Goal: Contribute content: Contribute content

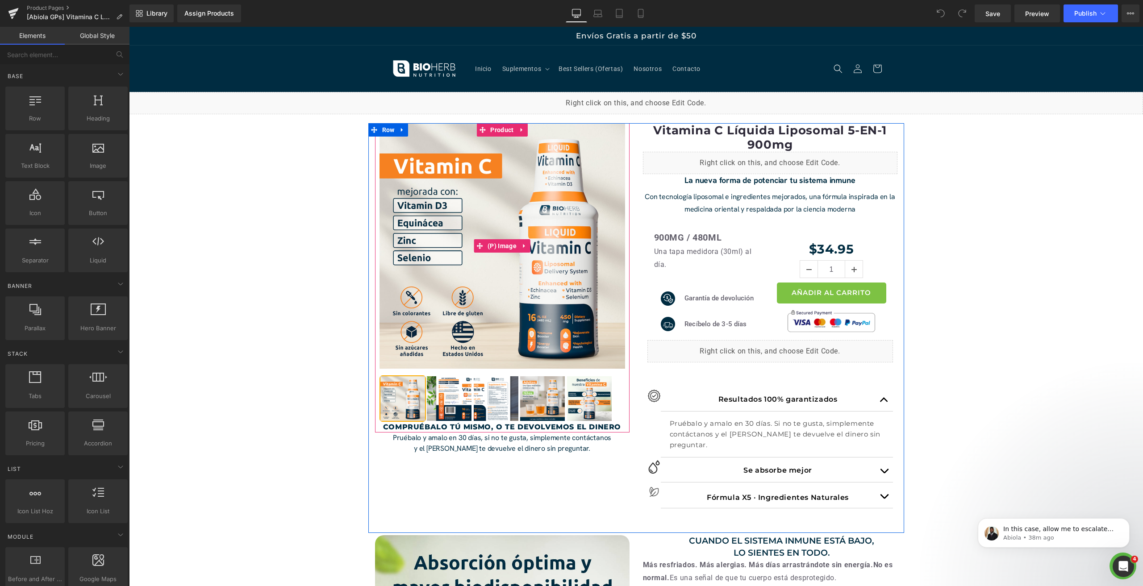
click at [564, 249] on img at bounding box center [503, 246] width 246 height 246
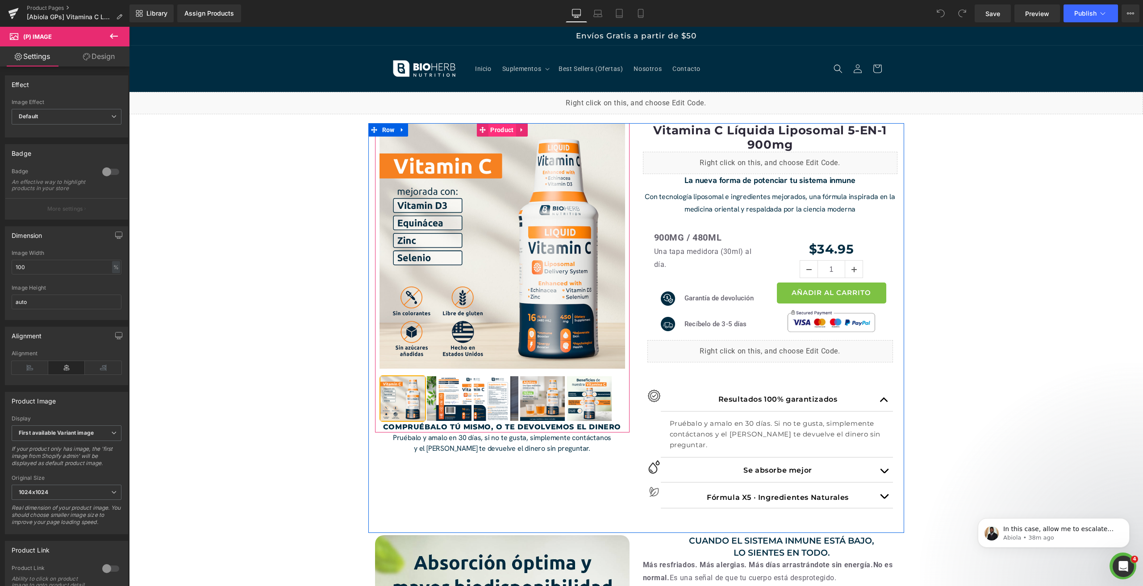
click at [495, 129] on span "Product" at bounding box center [502, 129] width 28 height 13
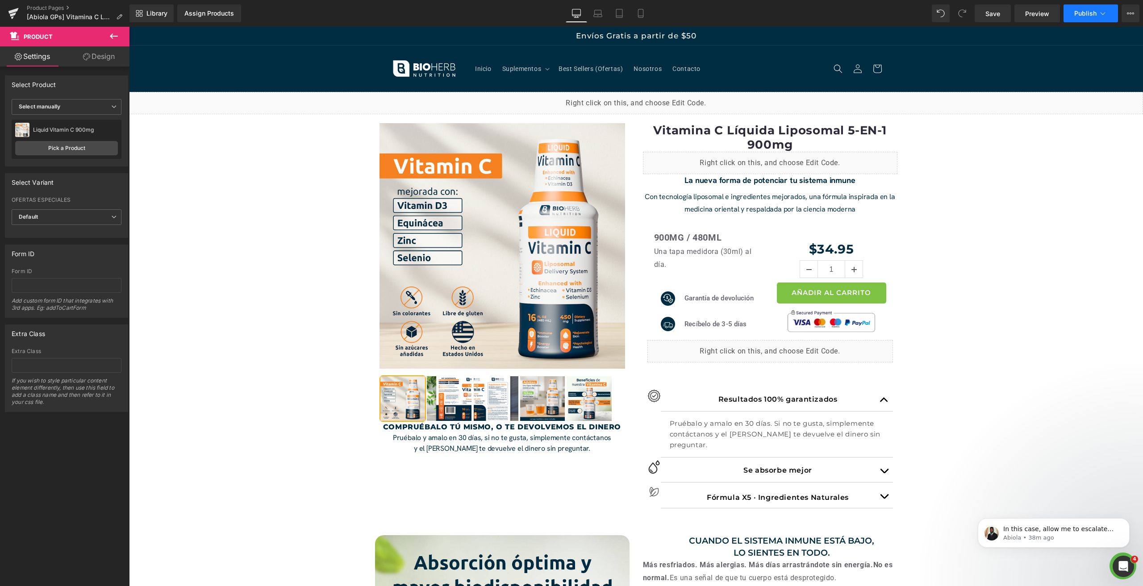
click at [1086, 15] on span "Publish" at bounding box center [1085, 13] width 22 height 7
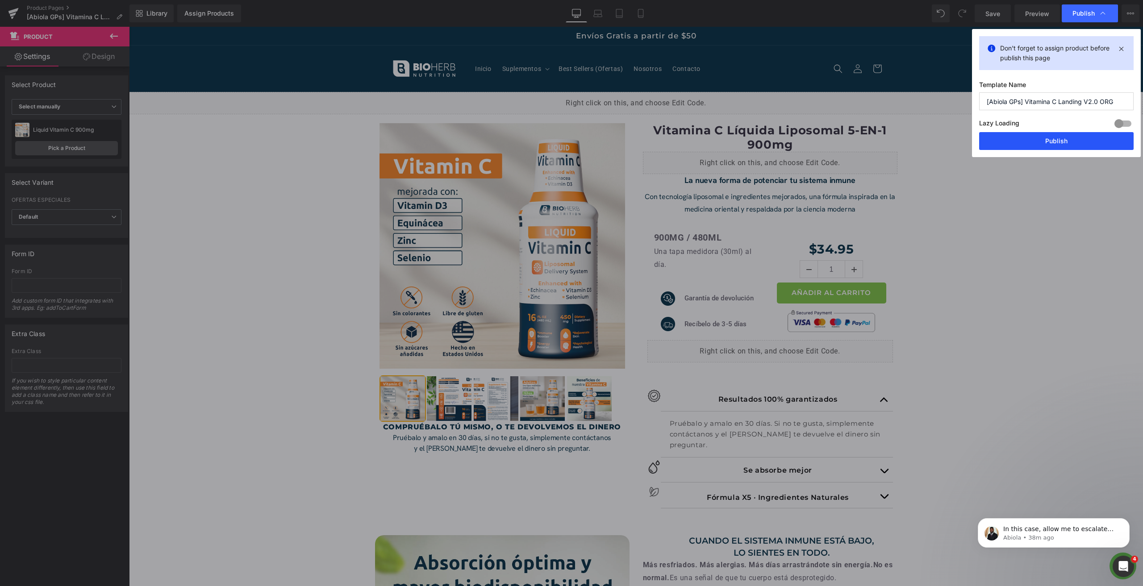
click at [1036, 148] on button "Publish" at bounding box center [1056, 141] width 155 height 18
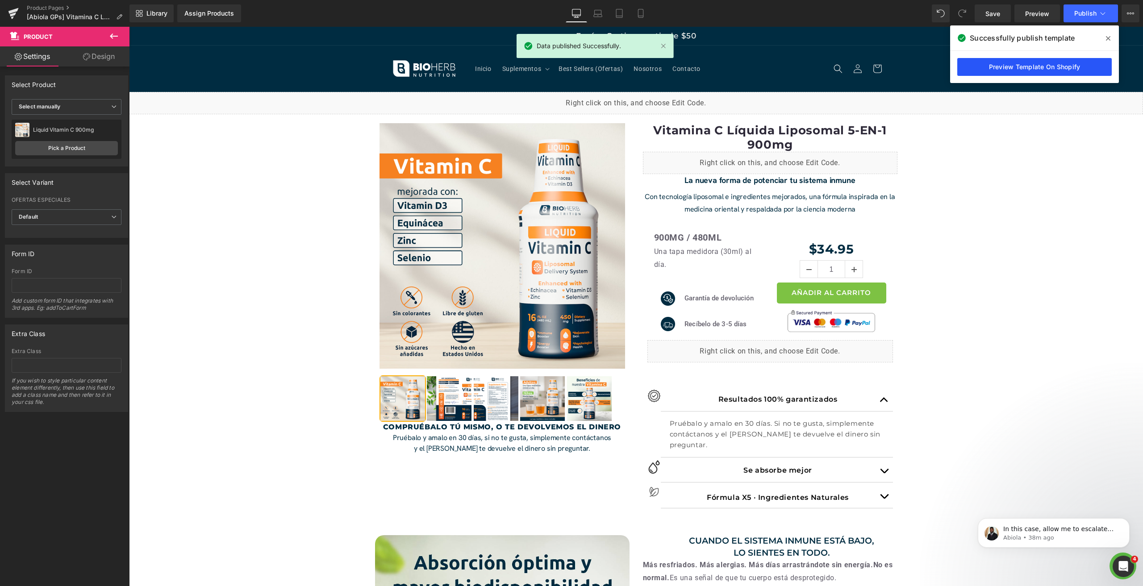
click at [1010, 68] on link "Preview Template On Shopify" at bounding box center [1034, 67] width 155 height 18
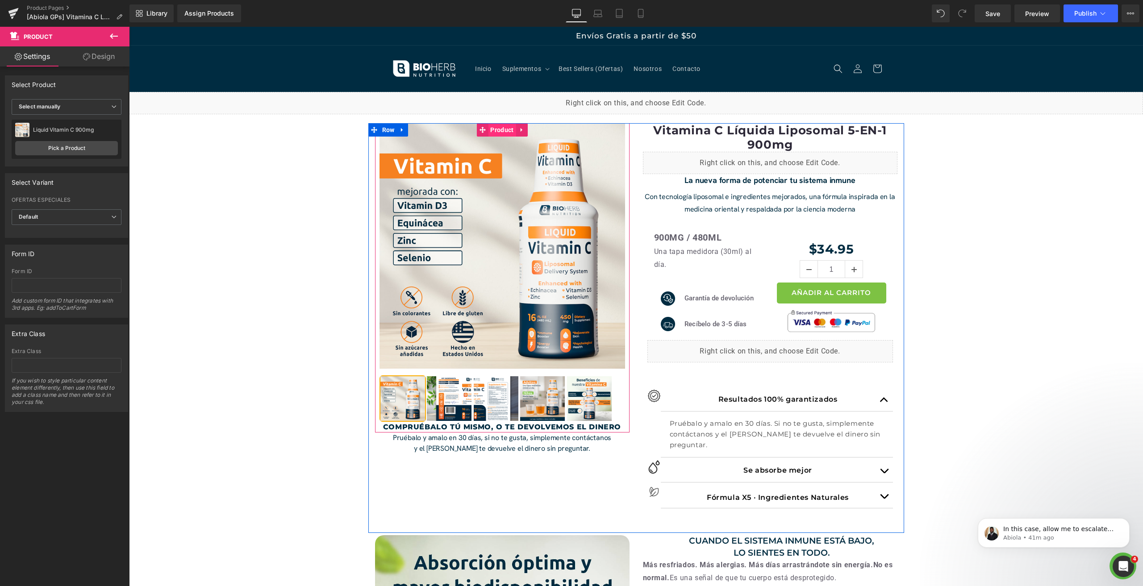
click at [491, 130] on span "Product" at bounding box center [502, 129] width 28 height 13
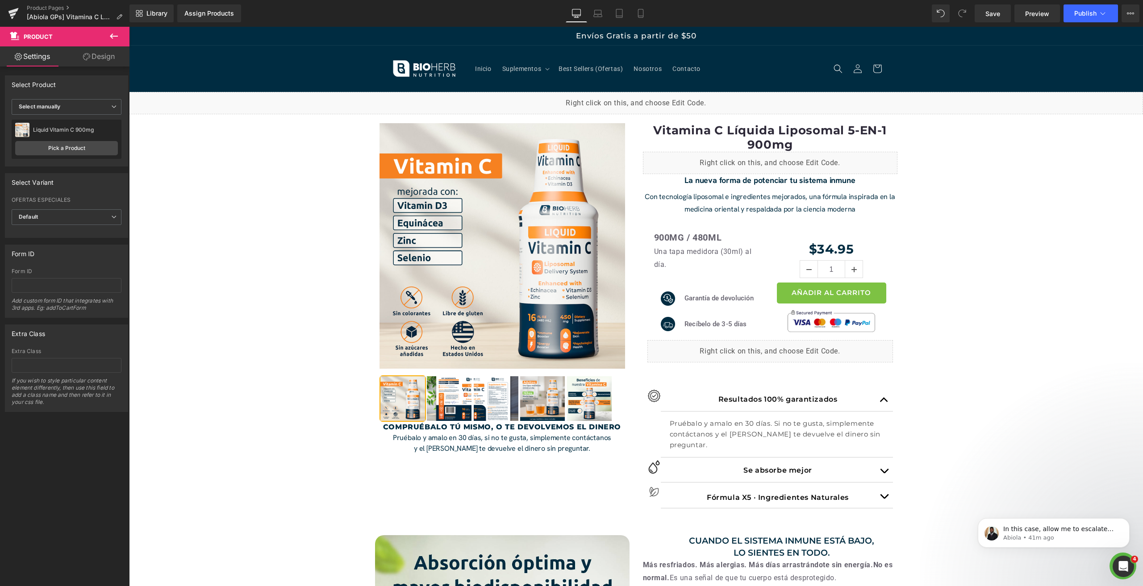
click at [451, 248] on img at bounding box center [503, 246] width 246 height 246
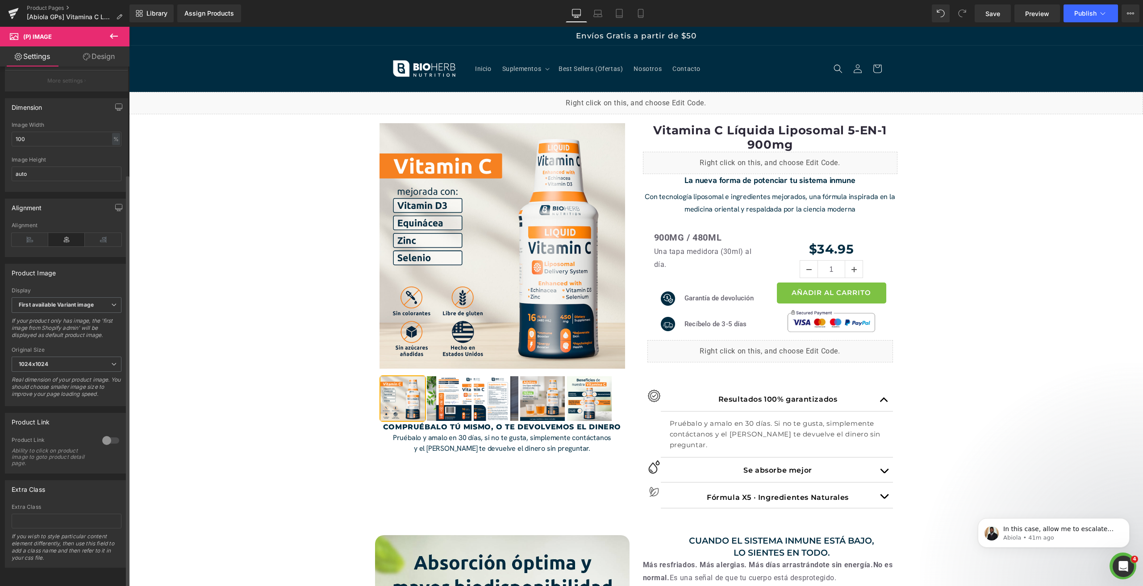
scroll to position [136, 0]
click at [70, 302] on b "First available Variant image" at bounding box center [56, 304] width 75 height 7
click at [58, 271] on div "Product Image" at bounding box center [64, 272] width 119 height 17
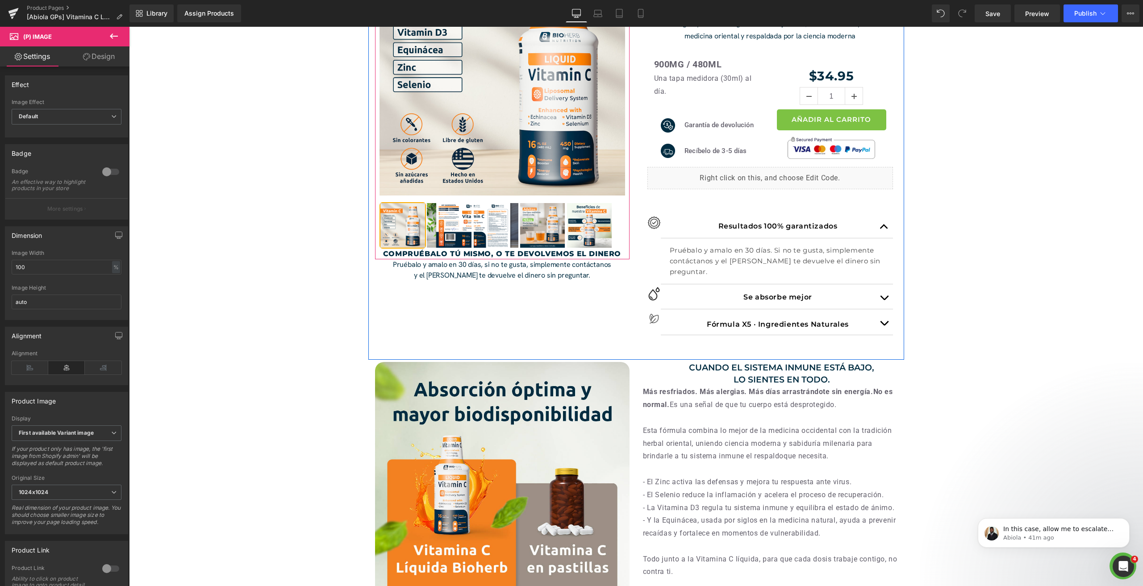
scroll to position [179, 0]
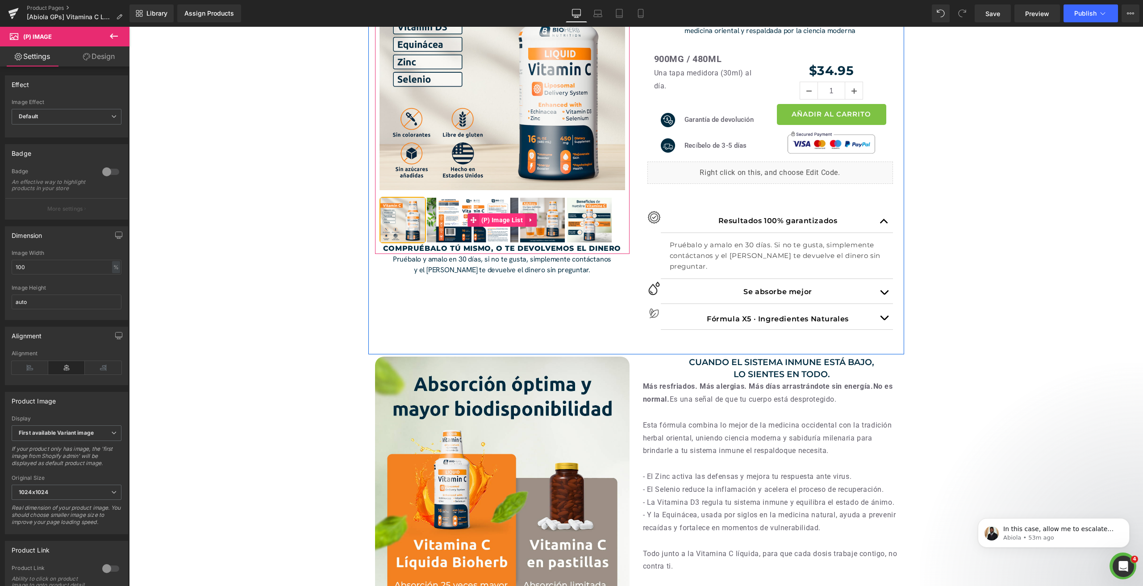
click at [495, 217] on span "(P) Image List" at bounding box center [502, 219] width 46 height 13
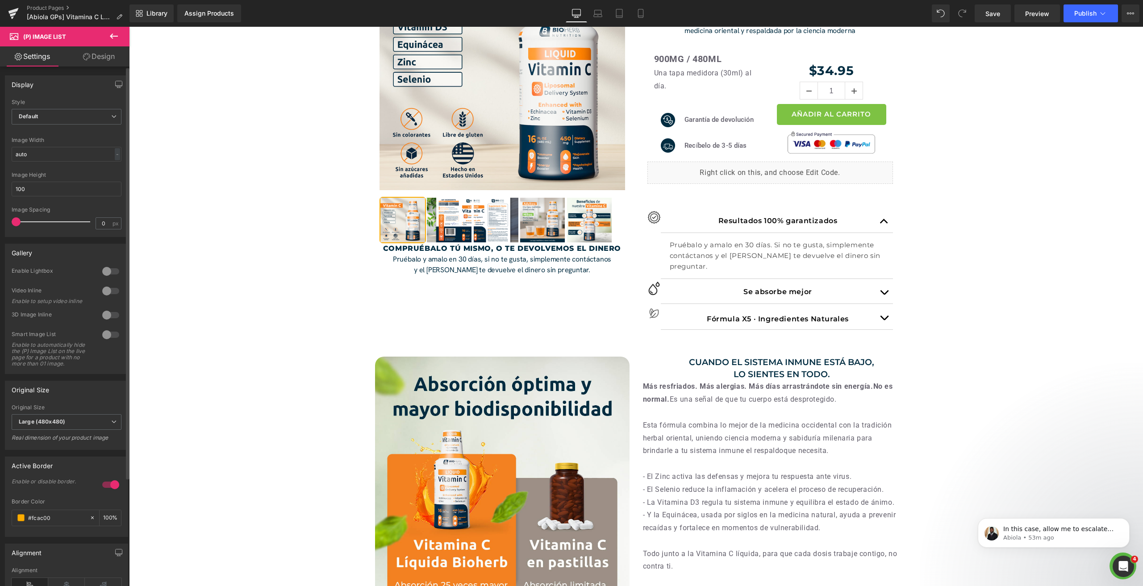
click at [108, 271] on div at bounding box center [110, 271] width 21 height 14
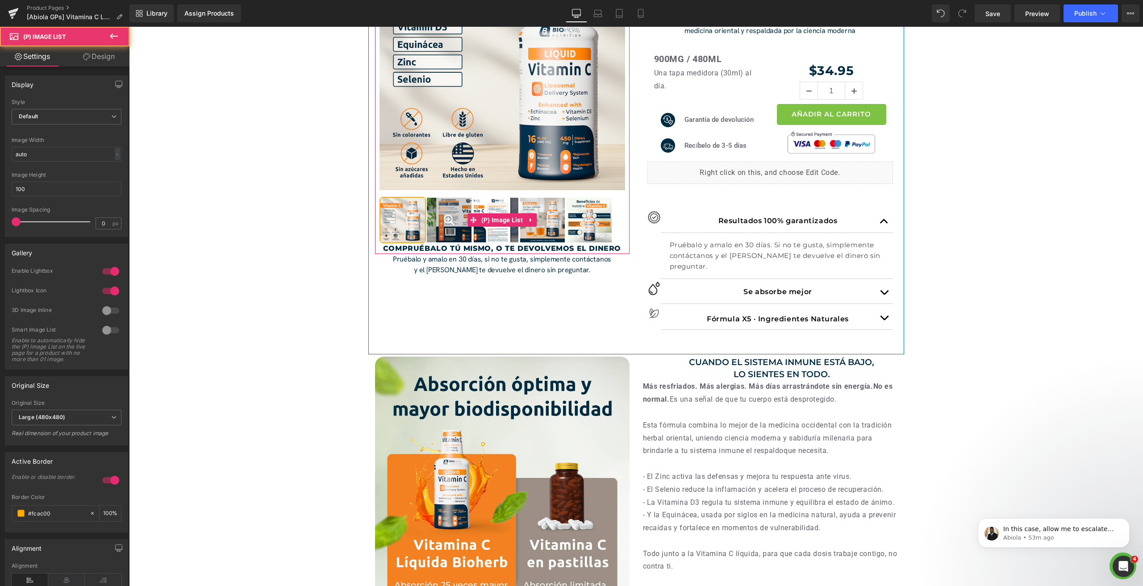
click at [443, 226] on div at bounding box center [449, 220] width 45 height 45
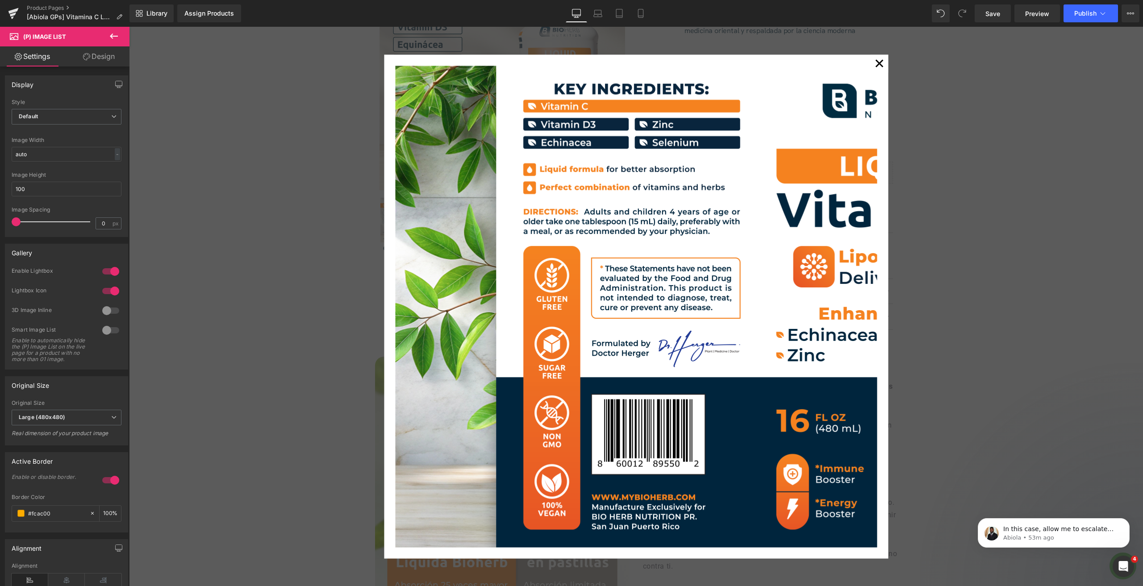
click at [909, 155] on div "✕" at bounding box center [636, 307] width 1014 height 560
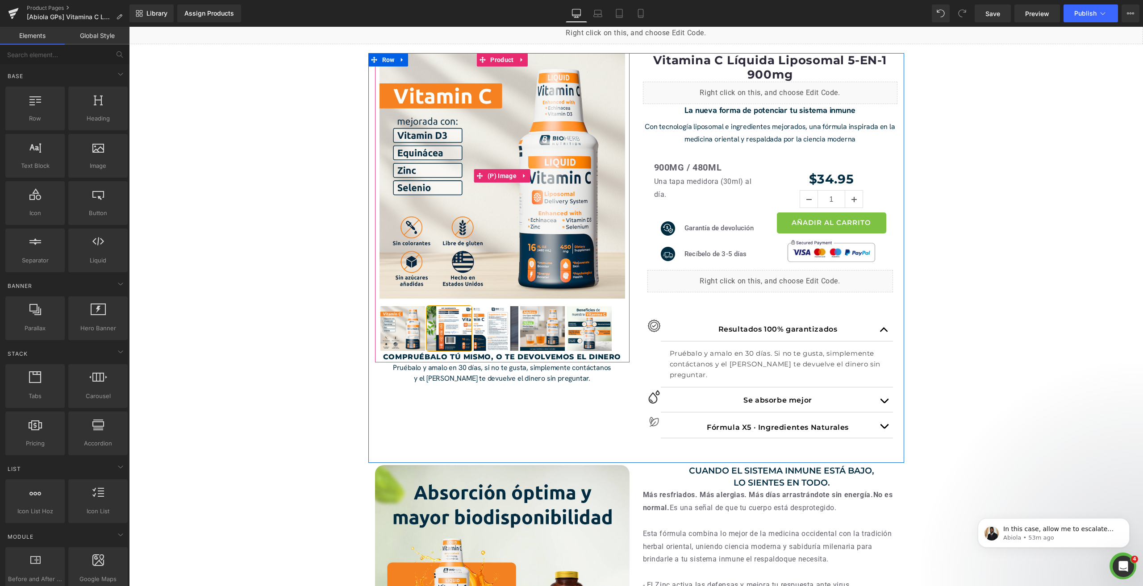
scroll to position [0, 0]
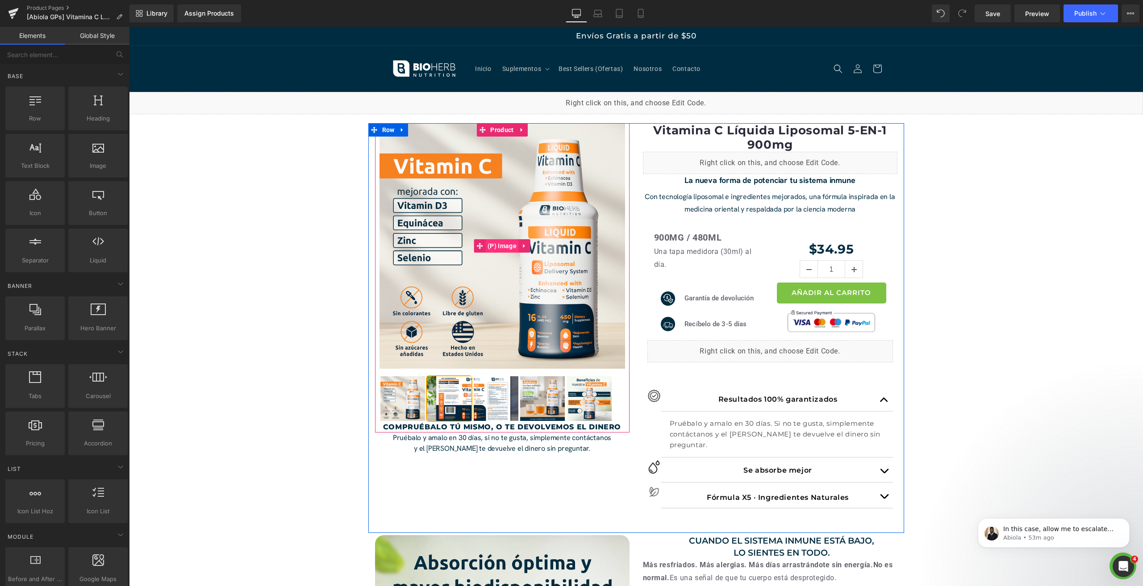
click at [500, 247] on span "(P) Image" at bounding box center [501, 245] width 33 height 13
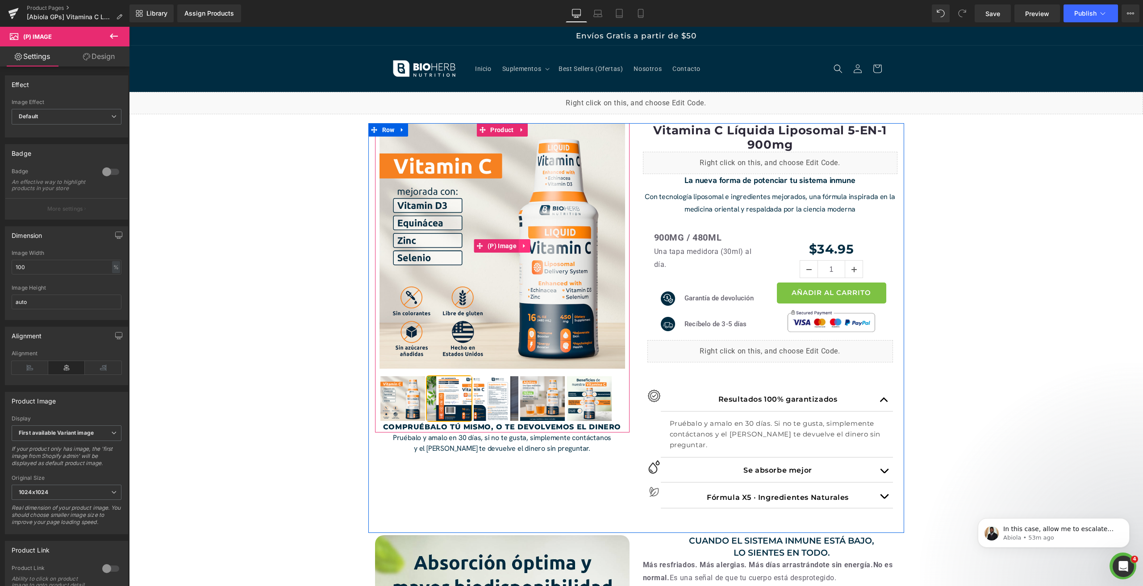
click at [522, 244] on icon at bounding box center [525, 245] width 6 height 7
click at [528, 246] on icon at bounding box center [530, 245] width 6 height 7
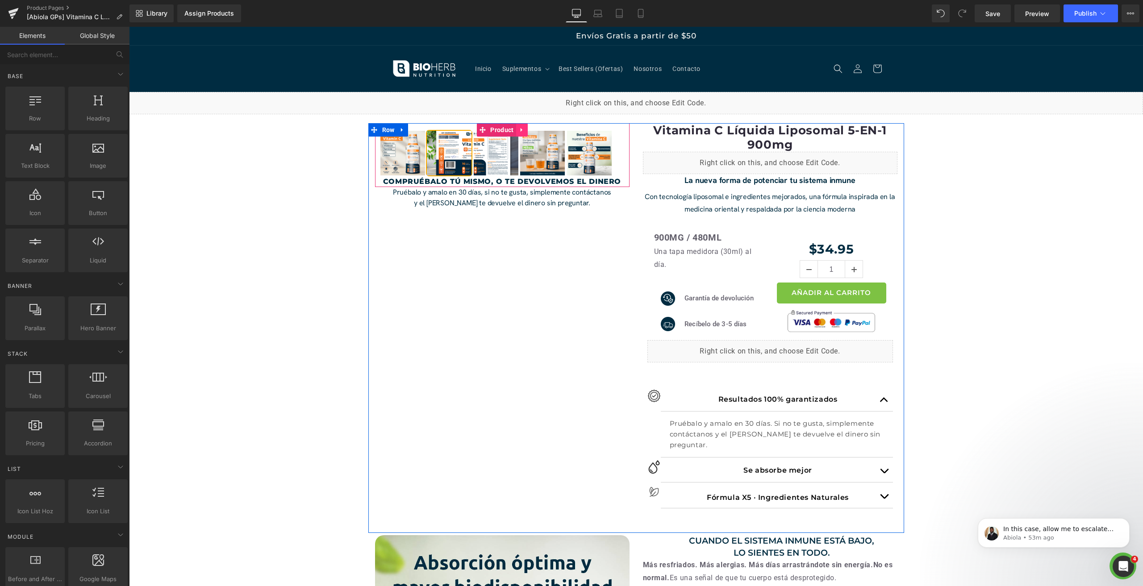
click at [521, 133] on icon at bounding box center [522, 129] width 6 height 7
click at [515, 132] on icon at bounding box center [516, 130] width 6 height 6
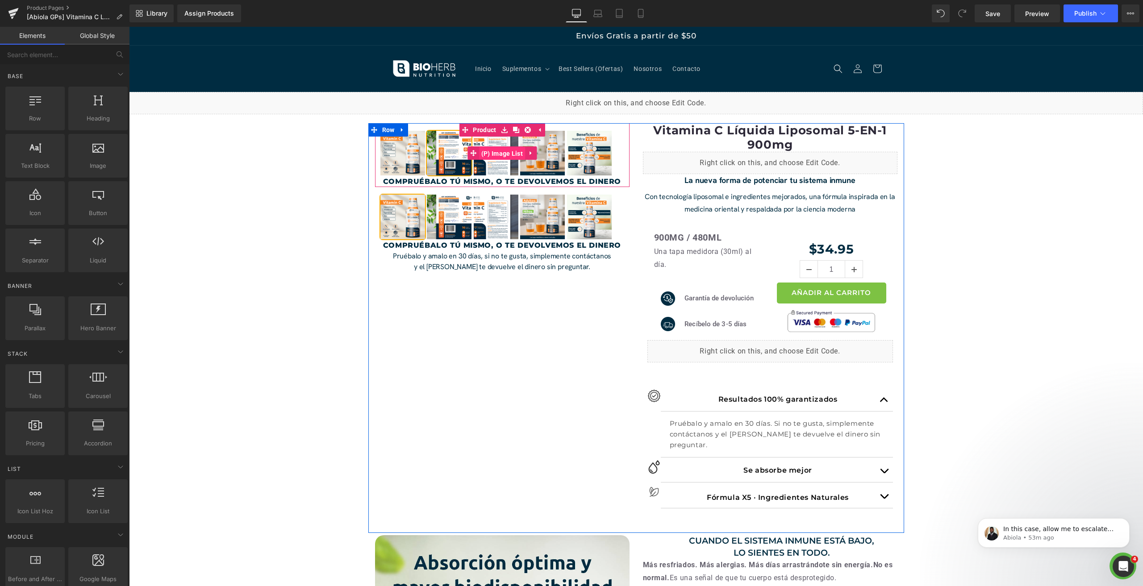
click at [484, 152] on span "(P) Image List" at bounding box center [502, 153] width 46 height 13
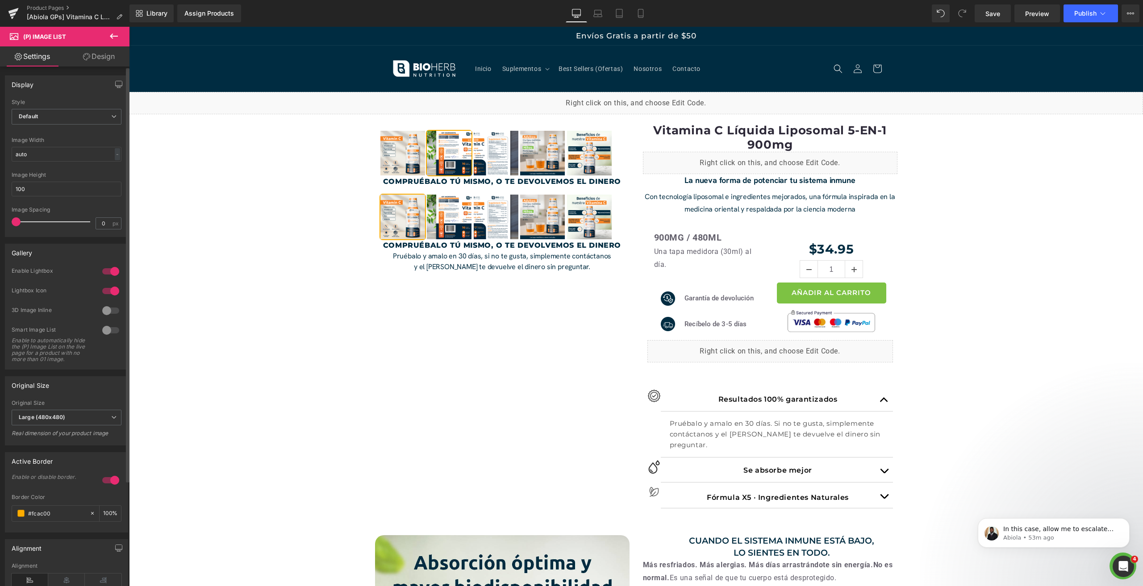
click at [108, 268] on div at bounding box center [110, 271] width 21 height 14
click at [110, 270] on div at bounding box center [110, 271] width 21 height 14
click at [110, 285] on div at bounding box center [110, 291] width 21 height 14
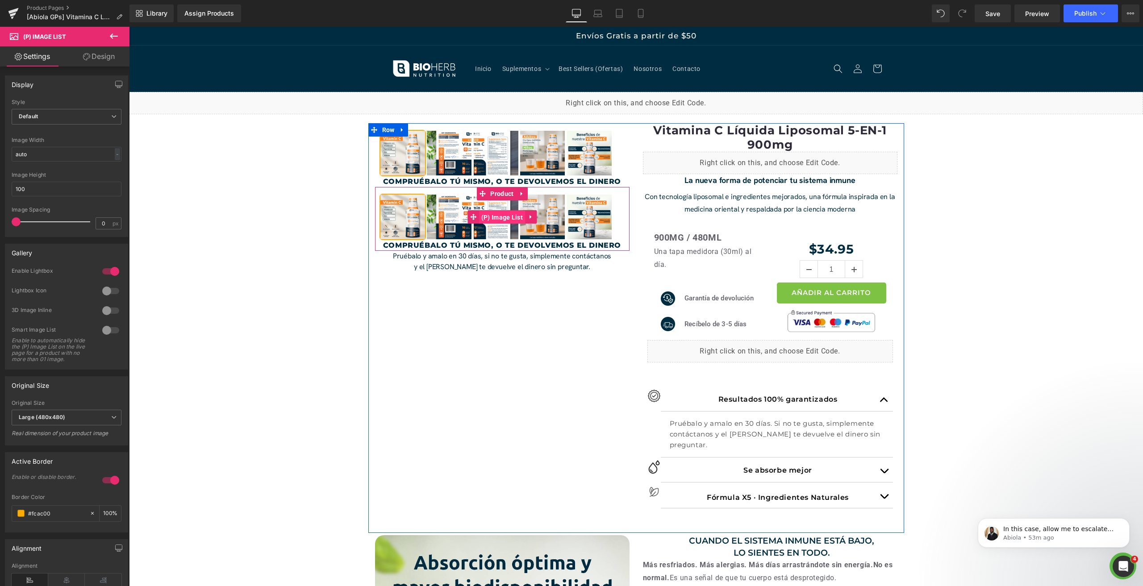
click at [484, 215] on span "(P) Image List" at bounding box center [502, 217] width 46 height 13
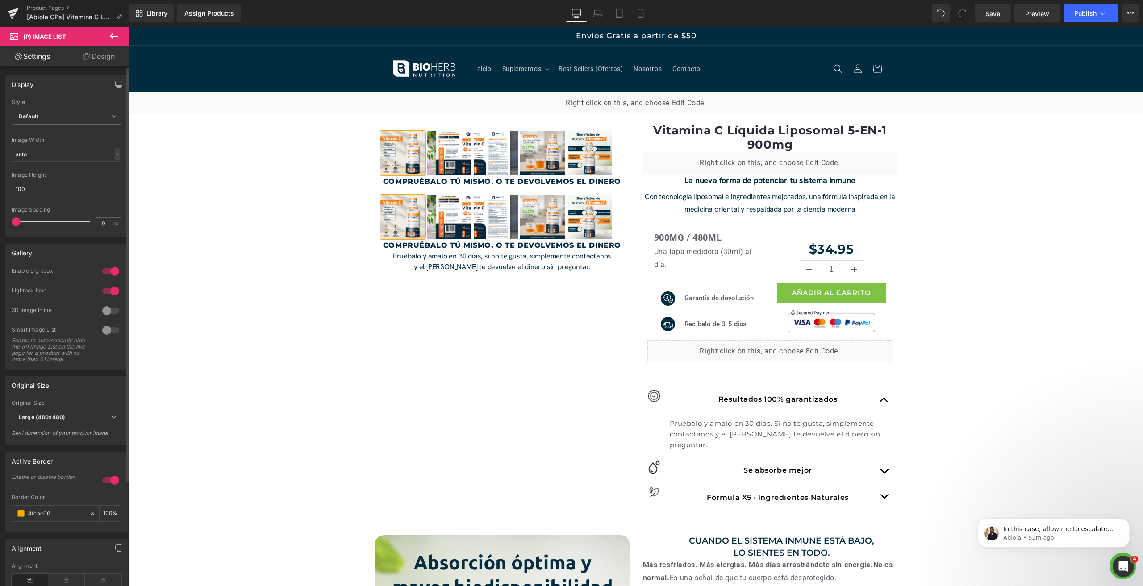
click at [109, 288] on div at bounding box center [110, 291] width 21 height 14
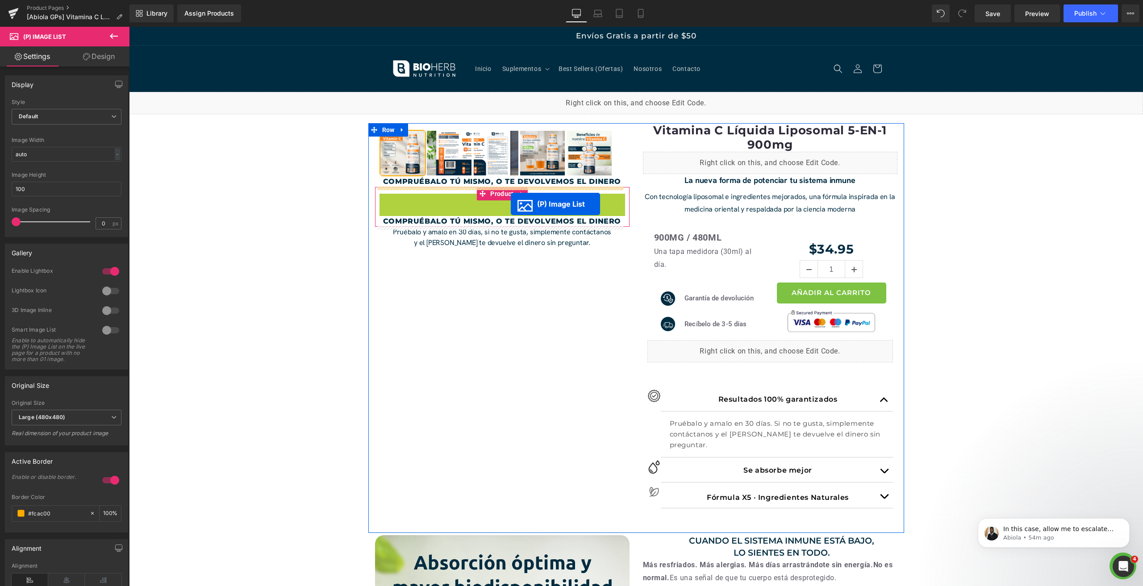
drag, startPoint x: 500, startPoint y: 211, endPoint x: 511, endPoint y: 204, distance: 13.3
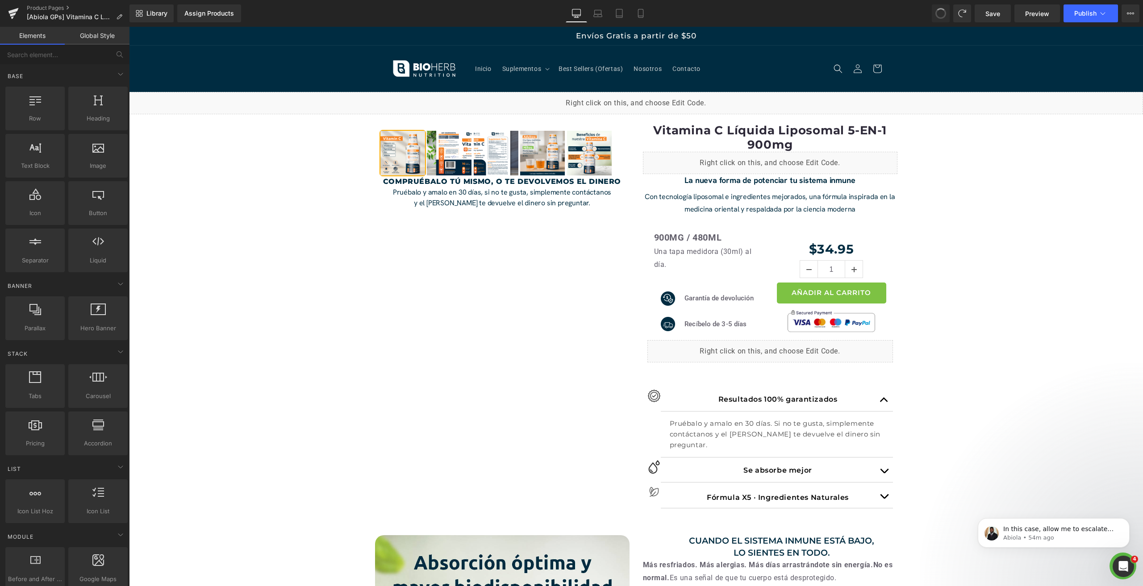
click at [939, 9] on span at bounding box center [941, 13] width 15 height 15
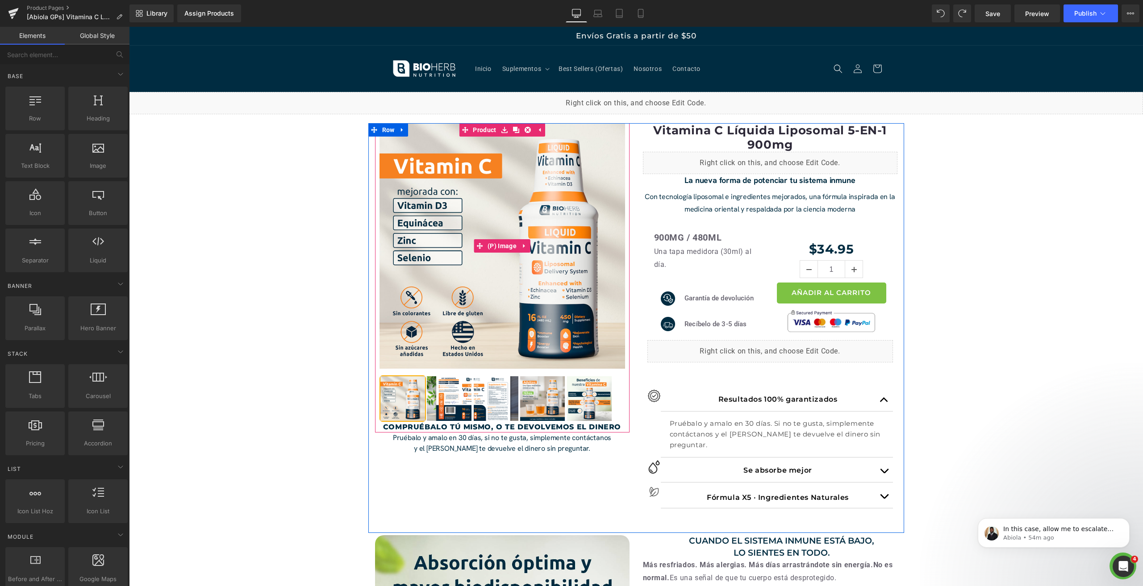
click at [444, 326] on img at bounding box center [503, 246] width 246 height 246
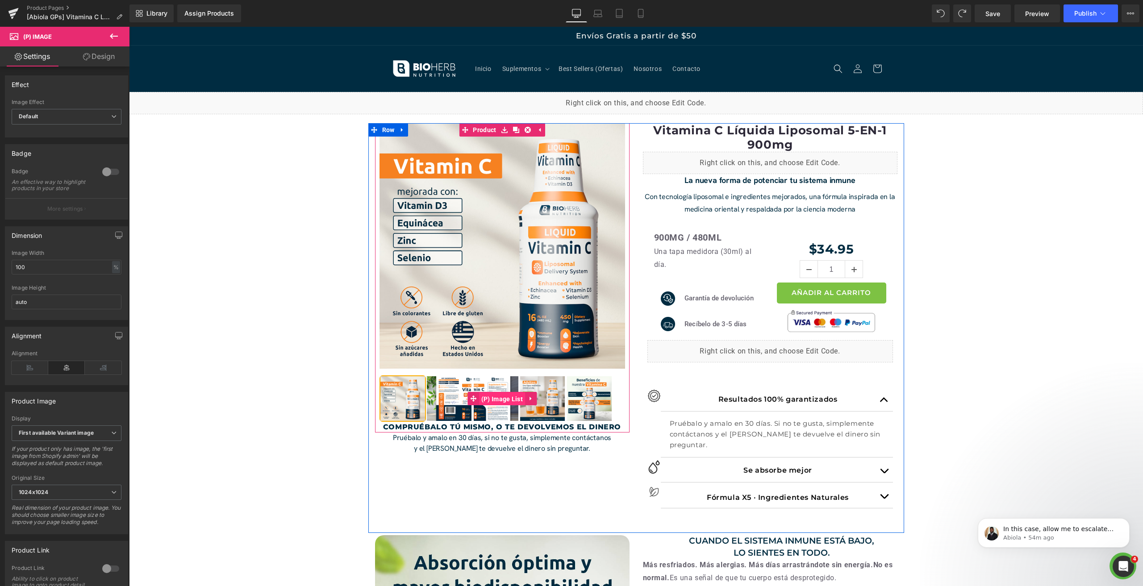
click at [487, 397] on span "(P) Image List" at bounding box center [502, 399] width 46 height 13
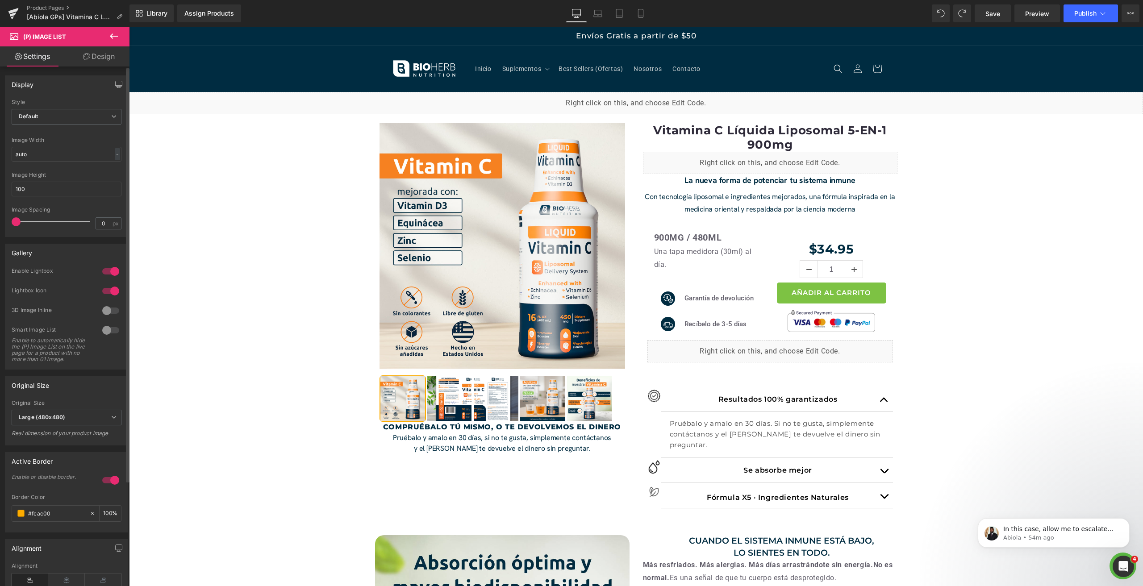
click at [109, 286] on div at bounding box center [110, 291] width 21 height 14
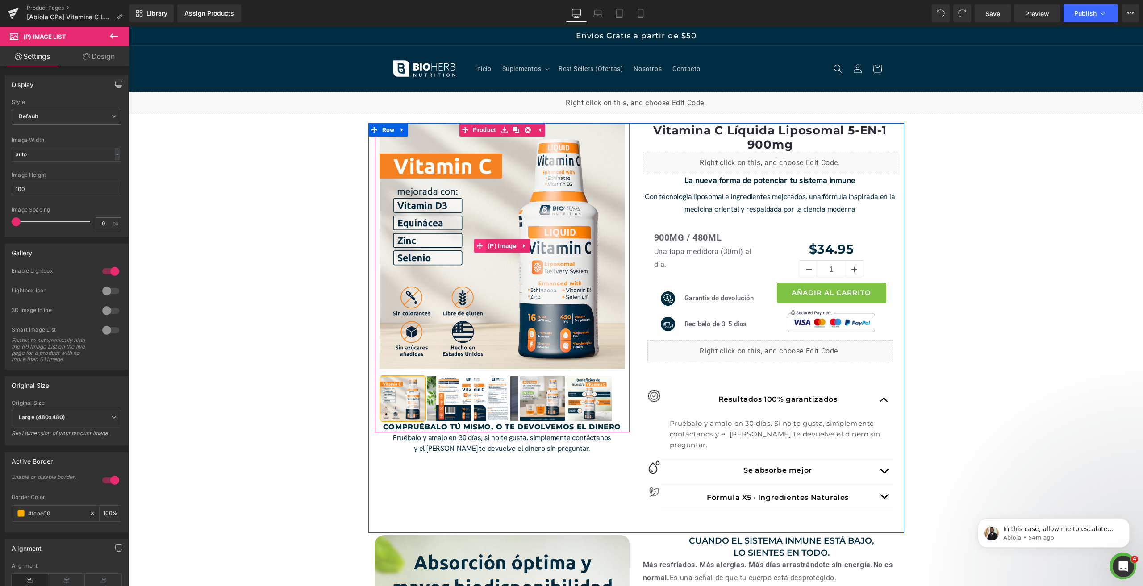
click at [474, 250] on span at bounding box center [480, 245] width 12 height 13
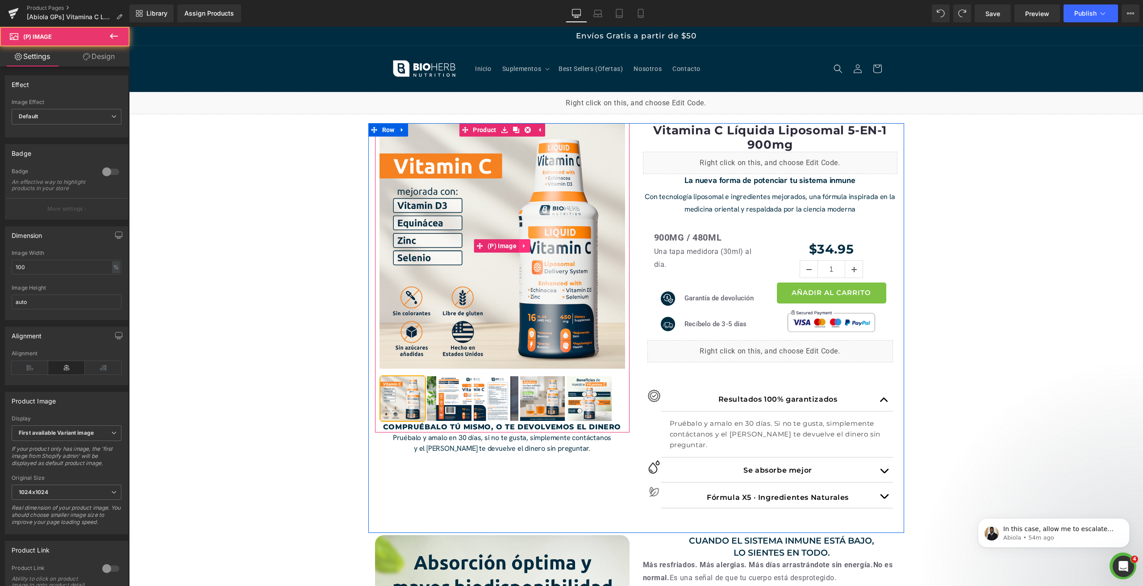
click at [520, 251] on link at bounding box center [525, 245] width 12 height 13
click at [527, 246] on icon at bounding box center [530, 246] width 6 height 6
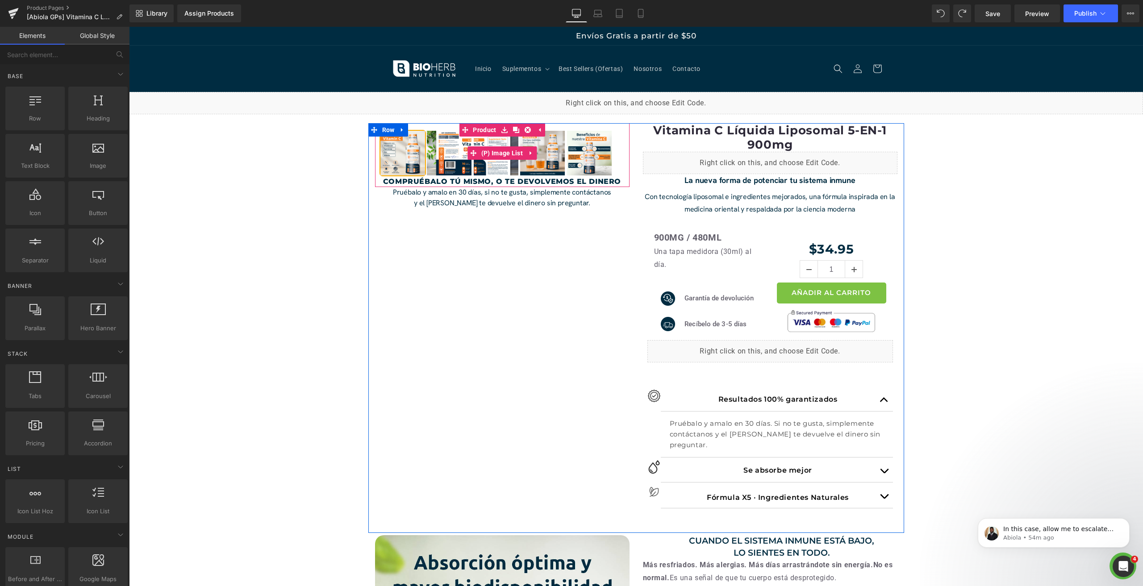
click at [486, 151] on span "(P) Image List" at bounding box center [502, 152] width 46 height 13
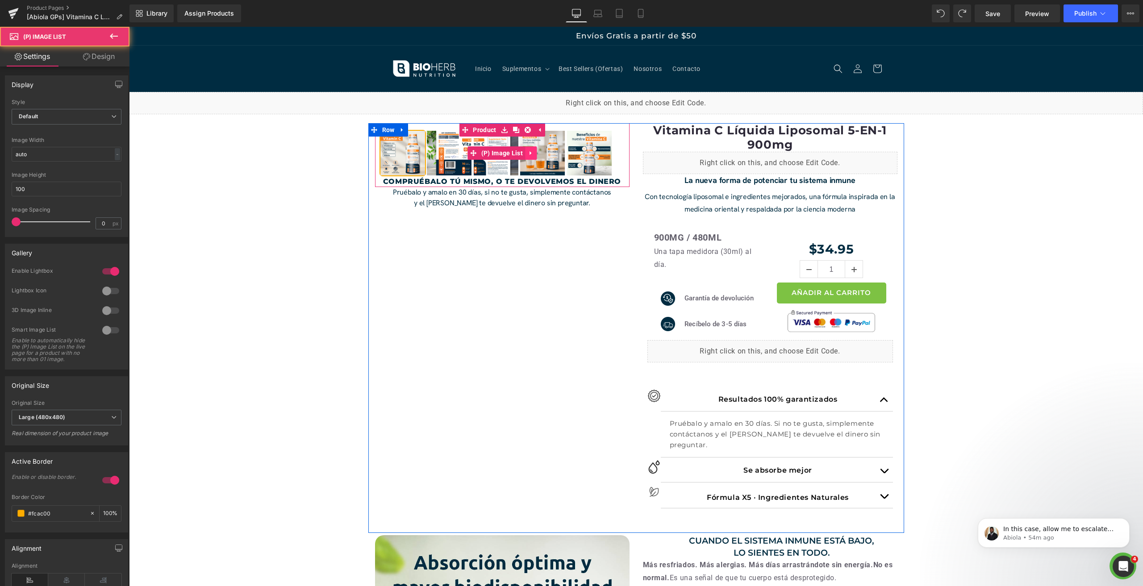
click at [532, 154] on link at bounding box center [531, 152] width 12 height 13
click at [525, 153] on icon at bounding box center [525, 153] width 6 height 7
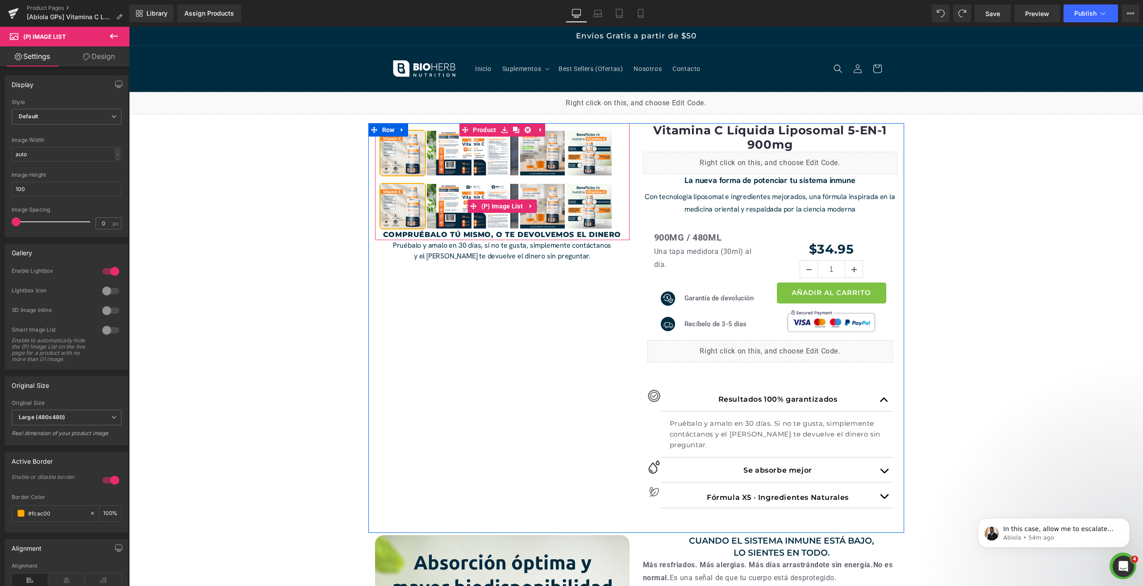
click at [474, 195] on img at bounding box center [496, 206] width 45 height 45
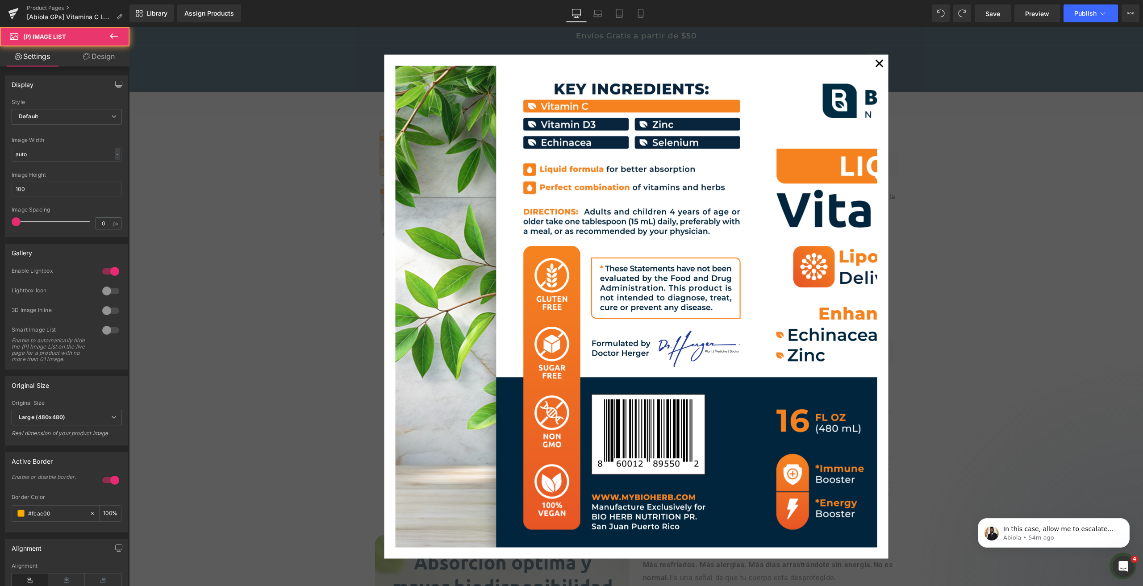
click at [367, 200] on div "✕" at bounding box center [636, 307] width 1014 height 560
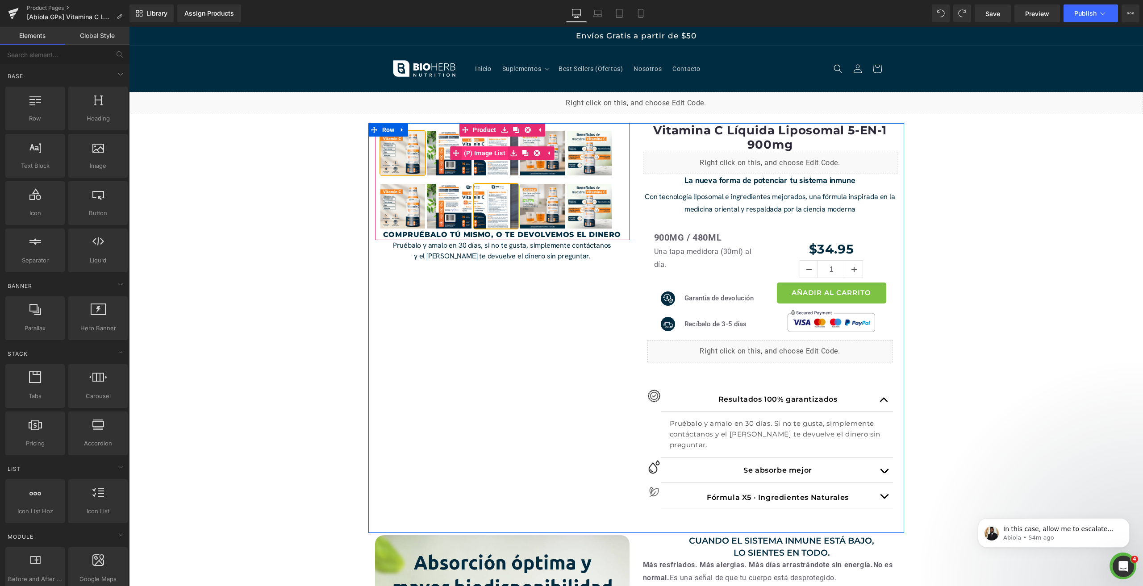
click at [483, 155] on span "(P) Image List" at bounding box center [485, 152] width 46 height 13
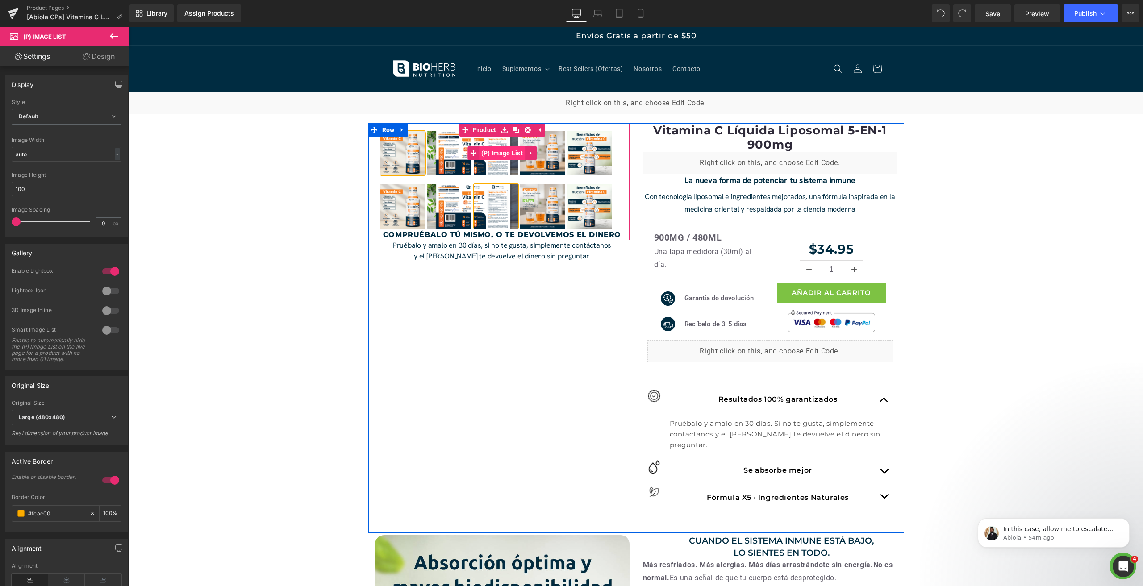
click at [483, 154] on span "(P) Image List" at bounding box center [502, 152] width 46 height 13
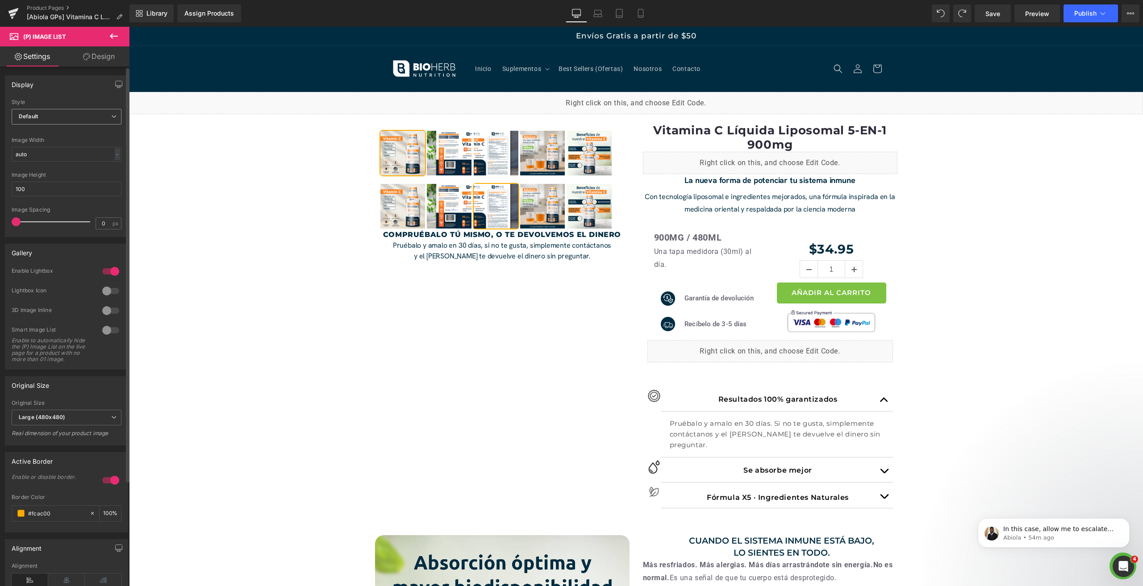
click at [43, 122] on span "Default" at bounding box center [67, 117] width 110 height 16
click at [56, 96] on div "Display Default Slider Style Default Default Slider 5 Columns 5 4 Columns 4 3 C…" at bounding box center [66, 156] width 123 height 162
click at [49, 114] on span "Default" at bounding box center [67, 117] width 110 height 16
click at [45, 150] on li "Slider" at bounding box center [65, 145] width 106 height 13
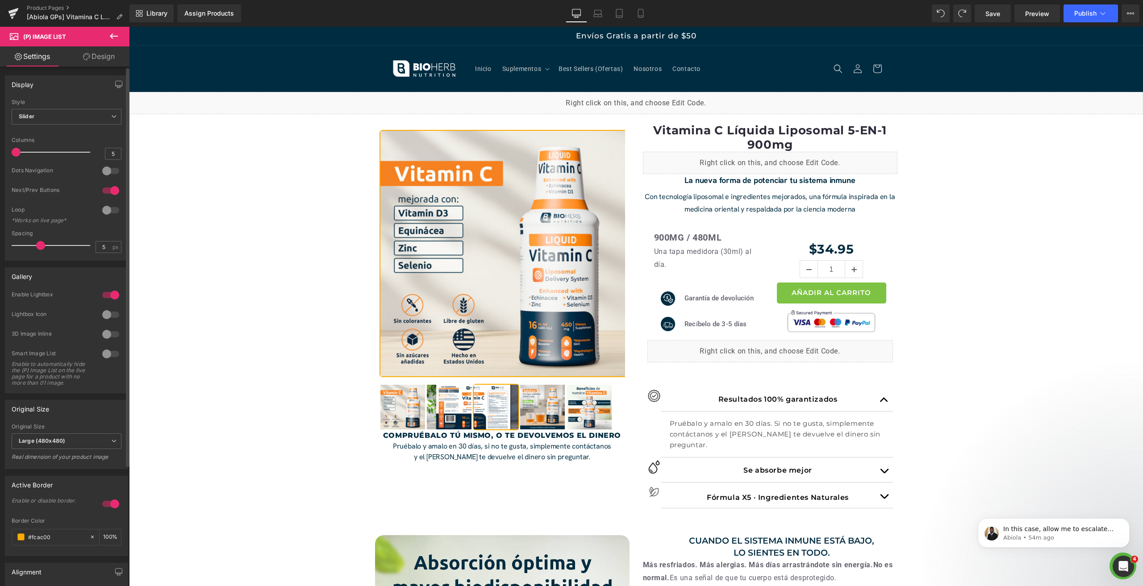
drag, startPoint x: 85, startPoint y: 152, endPoint x: 0, endPoint y: 155, distance: 84.9
click at [0, 155] on div "Display Default Slider Style Slider Default Slider 5 Columns 5 4 Columns 4 3 Co…" at bounding box center [67, 165] width 134 height 192
drag, startPoint x: 36, startPoint y: 242, endPoint x: 0, endPoint y: 246, distance: 36.0
click at [0, 246] on div "Display Default Slider Style Slider Default Slider 5 Columns 5 4 Columns 4 3 Co…" at bounding box center [67, 165] width 134 height 192
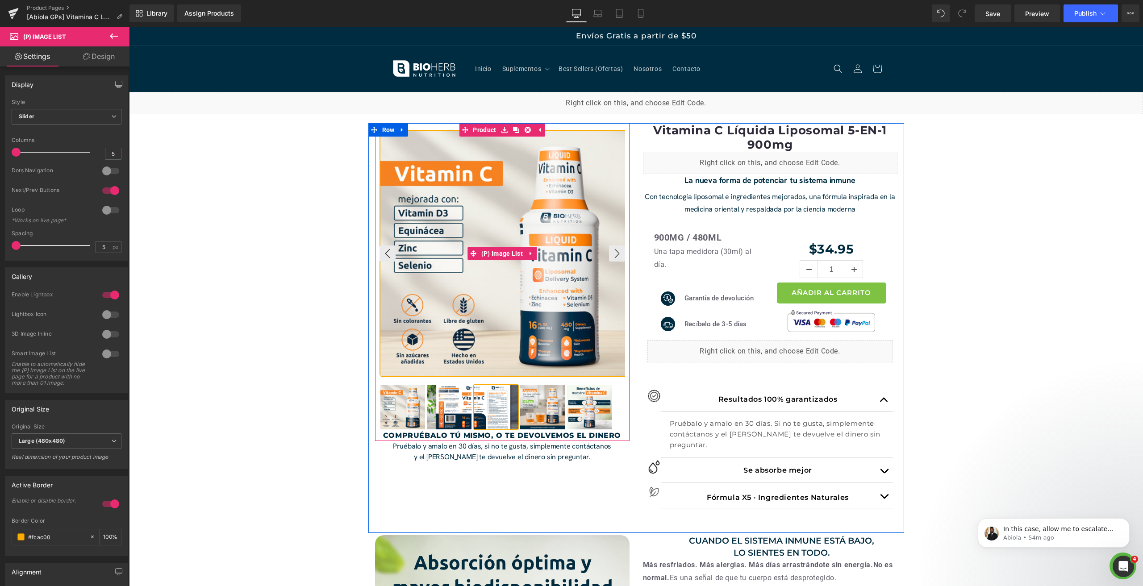
click at [459, 240] on img at bounding box center [503, 254] width 246 height 246
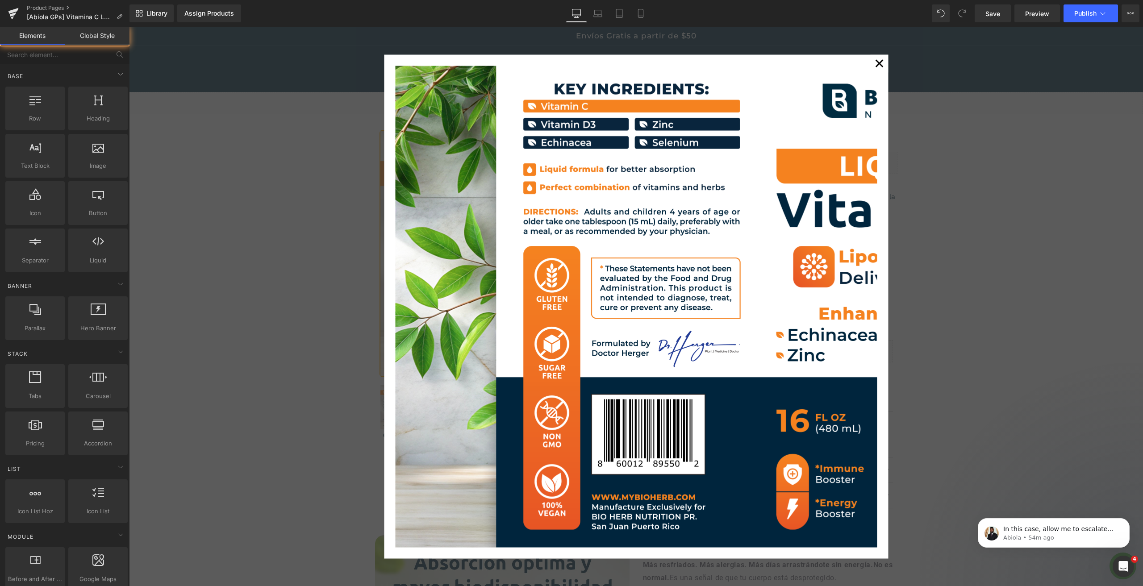
click at [949, 214] on div "✕" at bounding box center [636, 307] width 1014 height 560
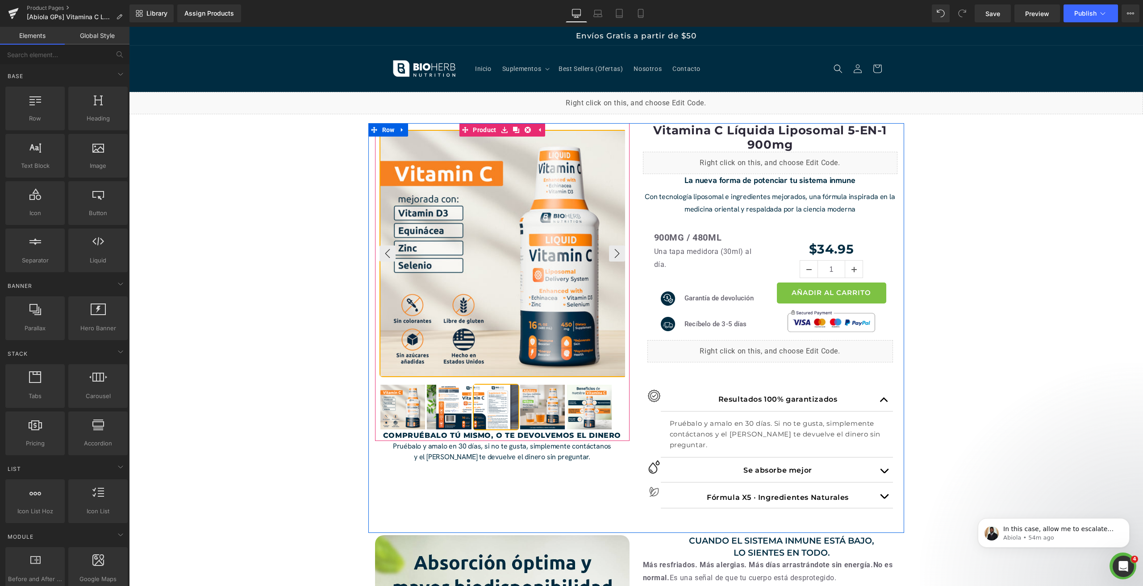
click at [483, 132] on link "Product" at bounding box center [478, 129] width 39 height 13
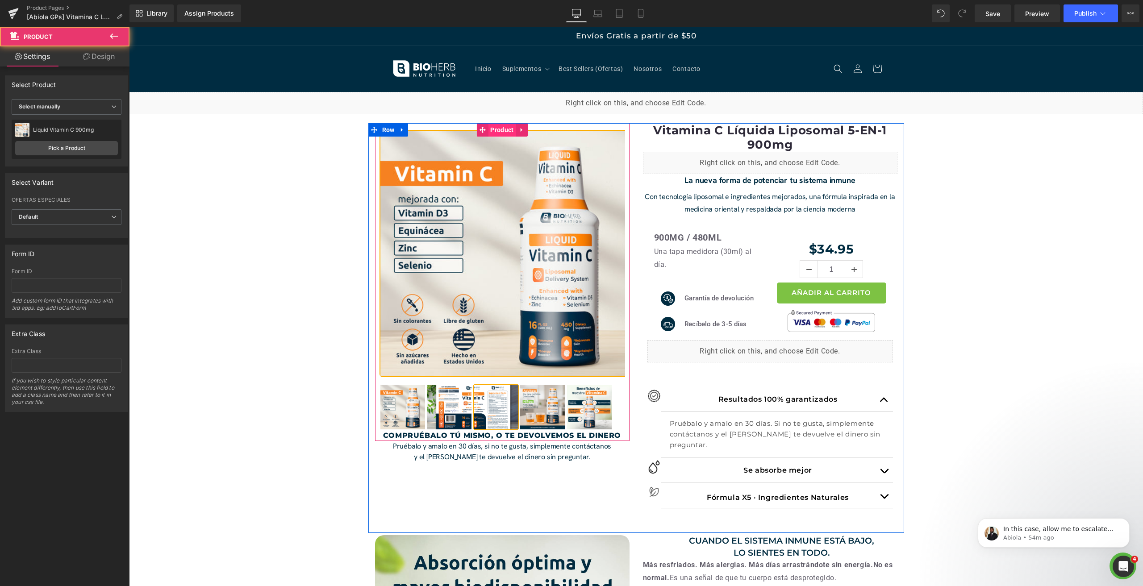
click at [488, 132] on span "Product" at bounding box center [502, 129] width 28 height 13
click at [493, 247] on link "(P) Image List" at bounding box center [497, 253] width 58 height 13
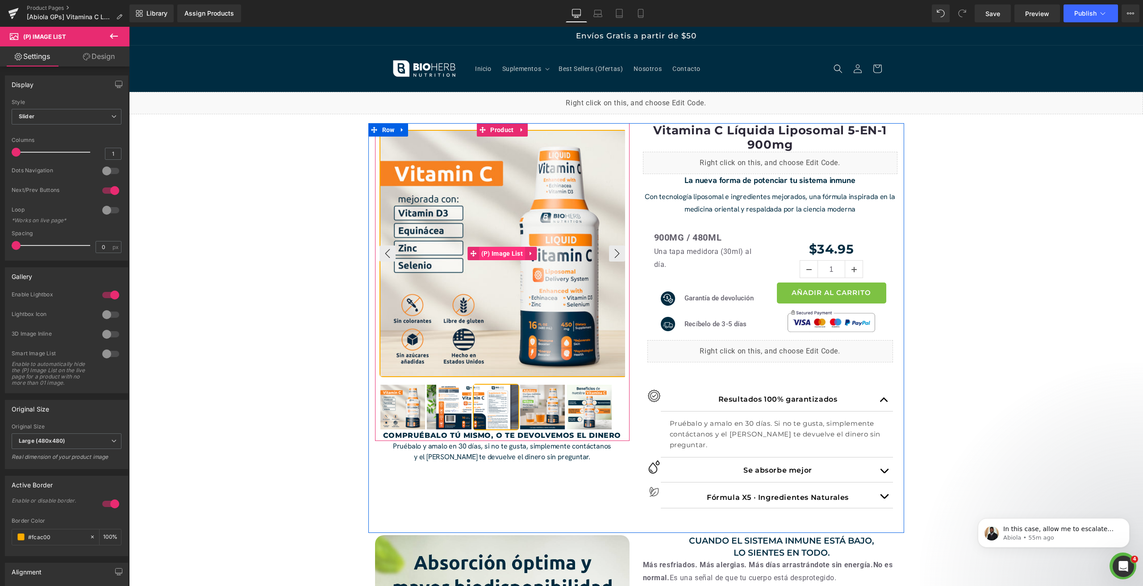
click at [498, 257] on span "(P) Image List" at bounding box center [502, 253] width 46 height 13
click at [497, 403] on span "(P) Image List" at bounding box center [502, 407] width 46 height 13
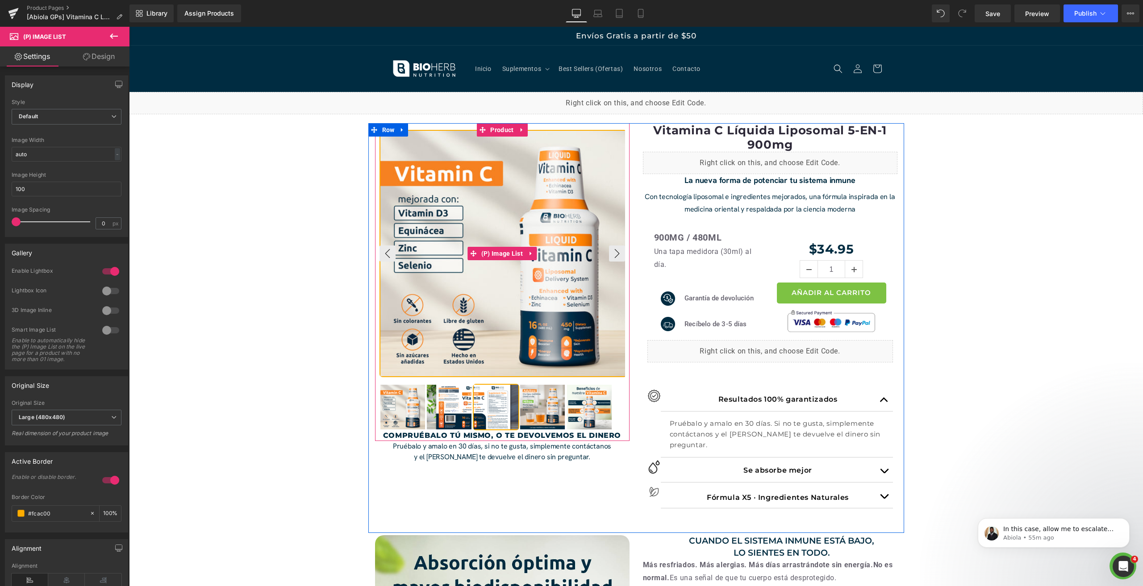
click at [522, 227] on img at bounding box center [503, 254] width 246 height 246
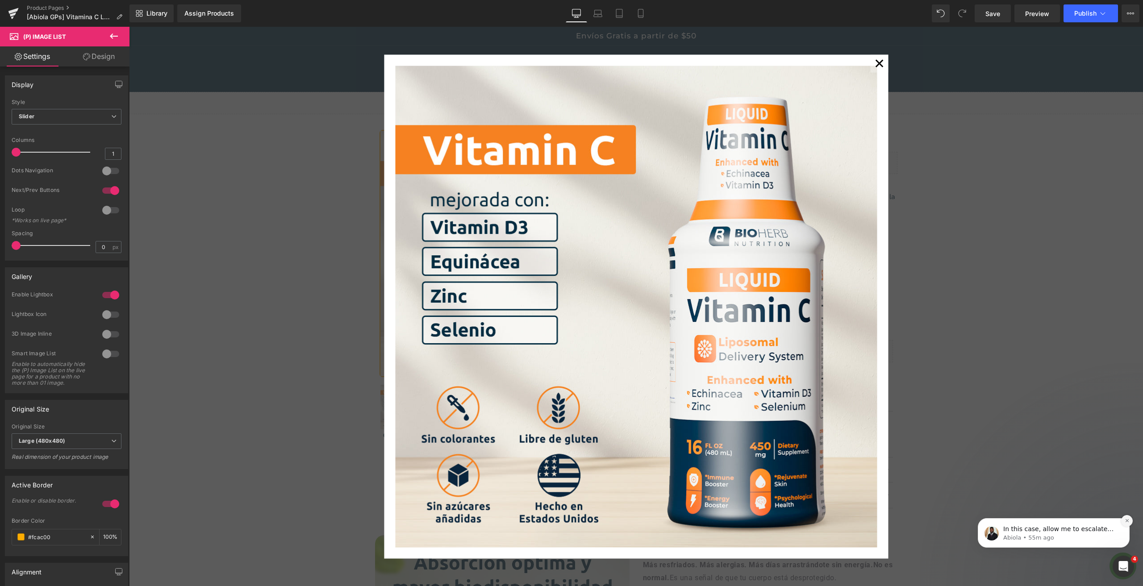
drag, startPoint x: 1129, startPoint y: 486, endPoint x: 1128, endPoint y: 523, distance: 37.1
click at [1128, 523] on icon "Dismiss notification" at bounding box center [1127, 520] width 5 height 5
click at [1061, 209] on div "✕" at bounding box center [636, 307] width 1014 height 560
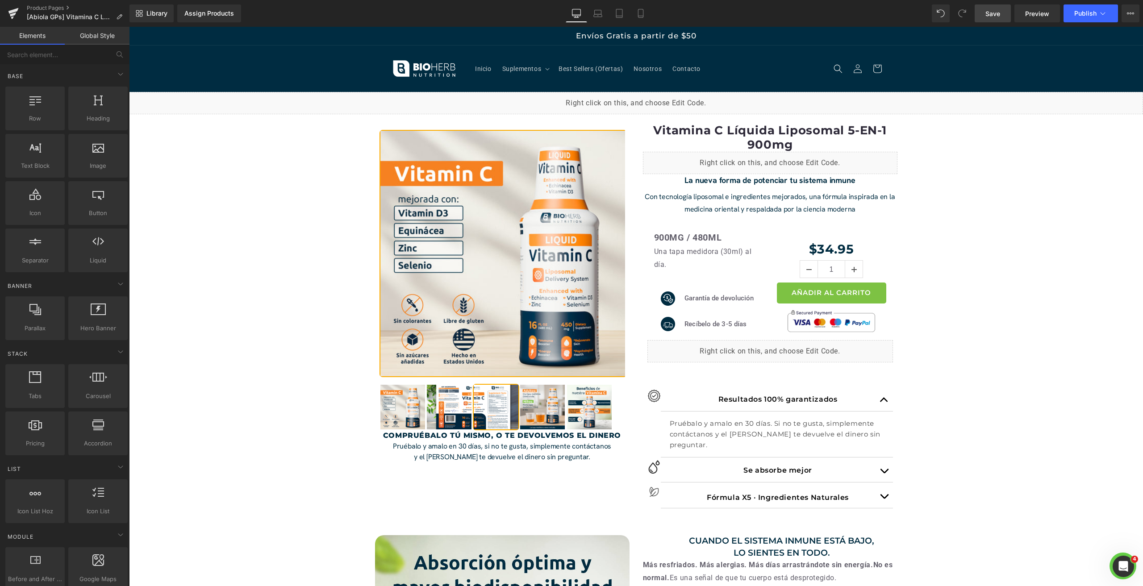
click at [991, 8] on link "Save" at bounding box center [993, 13] width 36 height 18
click at [1039, 14] on span "Preview" at bounding box center [1037, 13] width 24 height 9
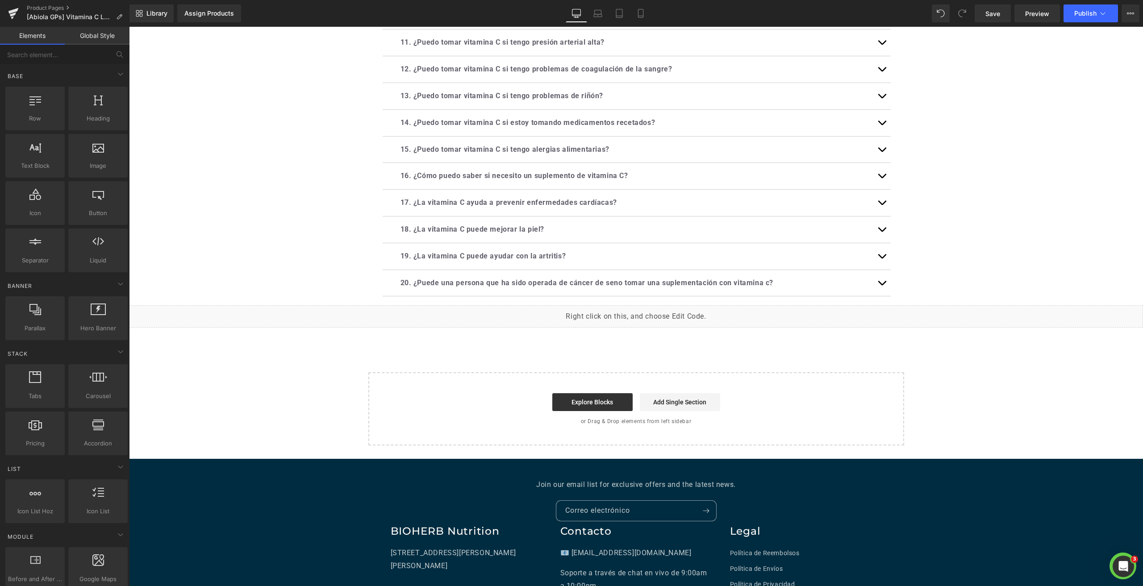
scroll to position [2784, 0]
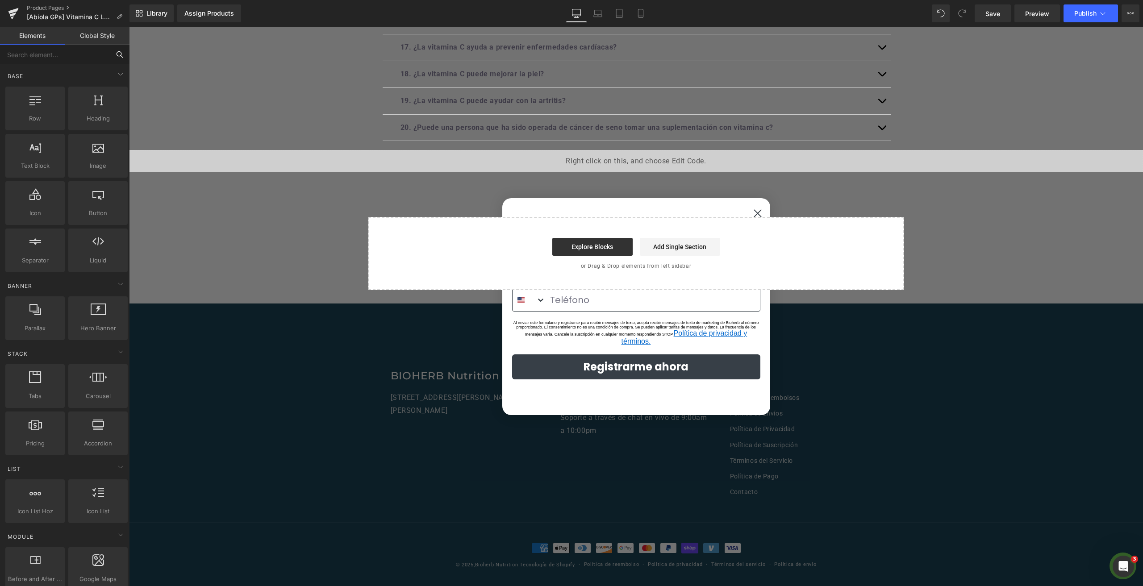
click at [50, 63] on input "text" at bounding box center [55, 55] width 110 height 20
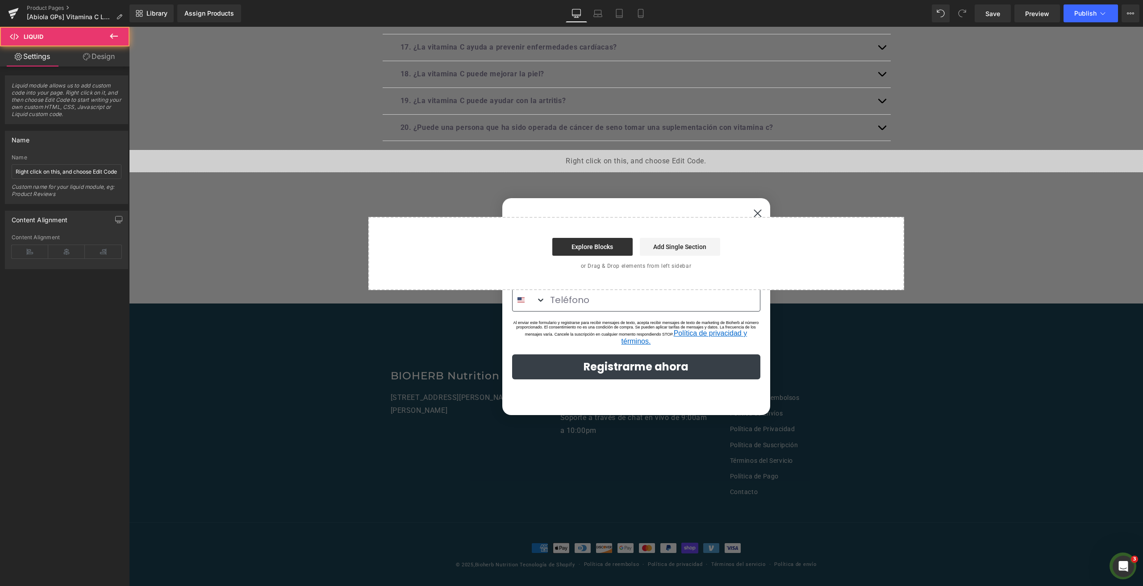
click at [653, 155] on div "Liquid" at bounding box center [636, 161] width 1014 height 22
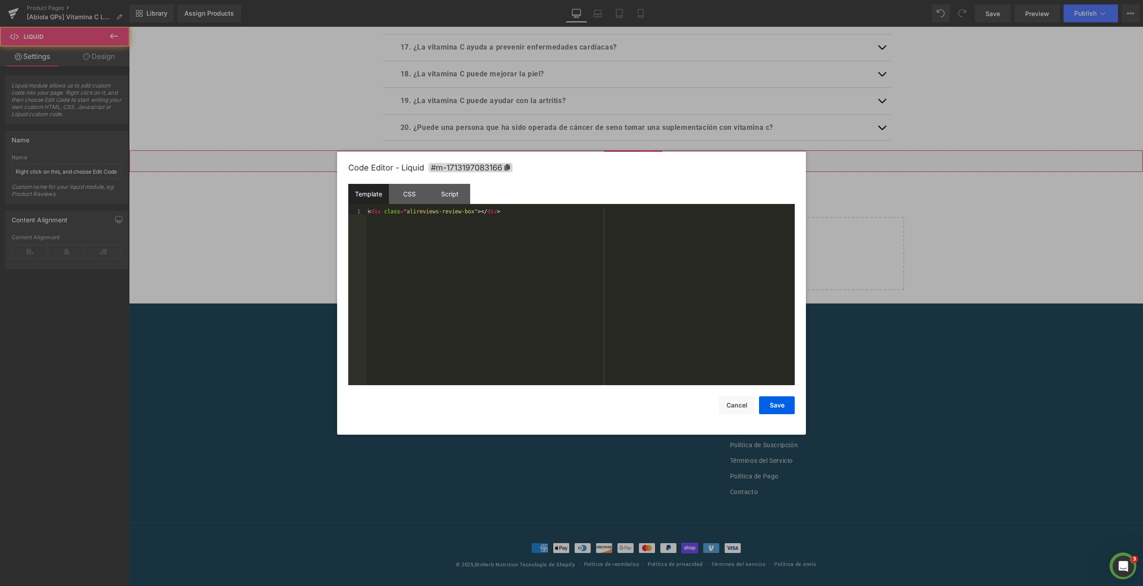
click at [644, 151] on div "Liquid" at bounding box center [636, 161] width 1014 height 22
click at [744, 398] on button "Cancel" at bounding box center [737, 406] width 36 height 18
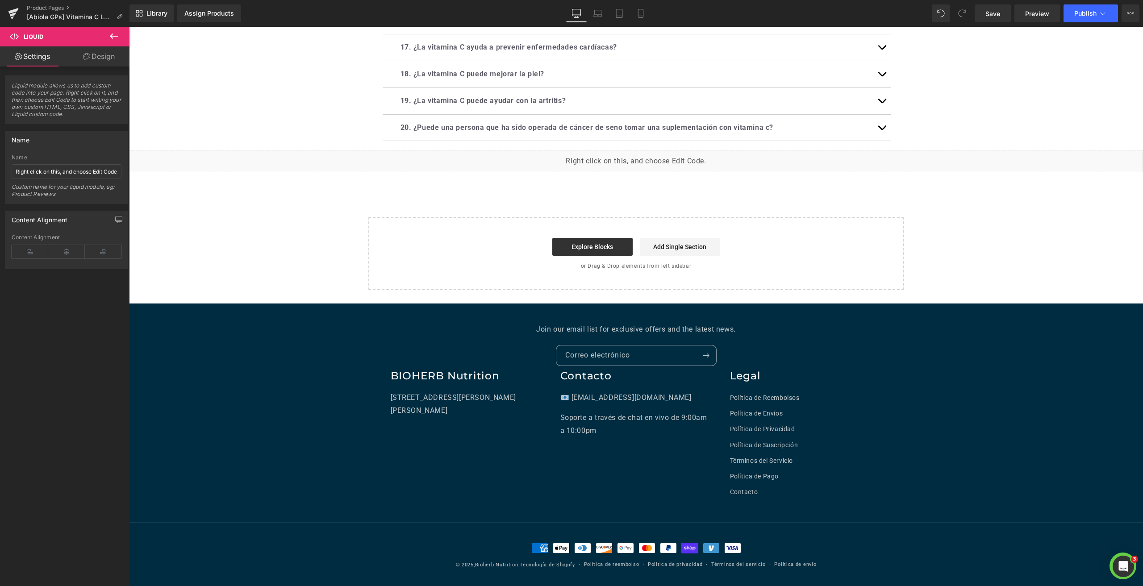
click at [118, 36] on icon at bounding box center [114, 35] width 8 height 5
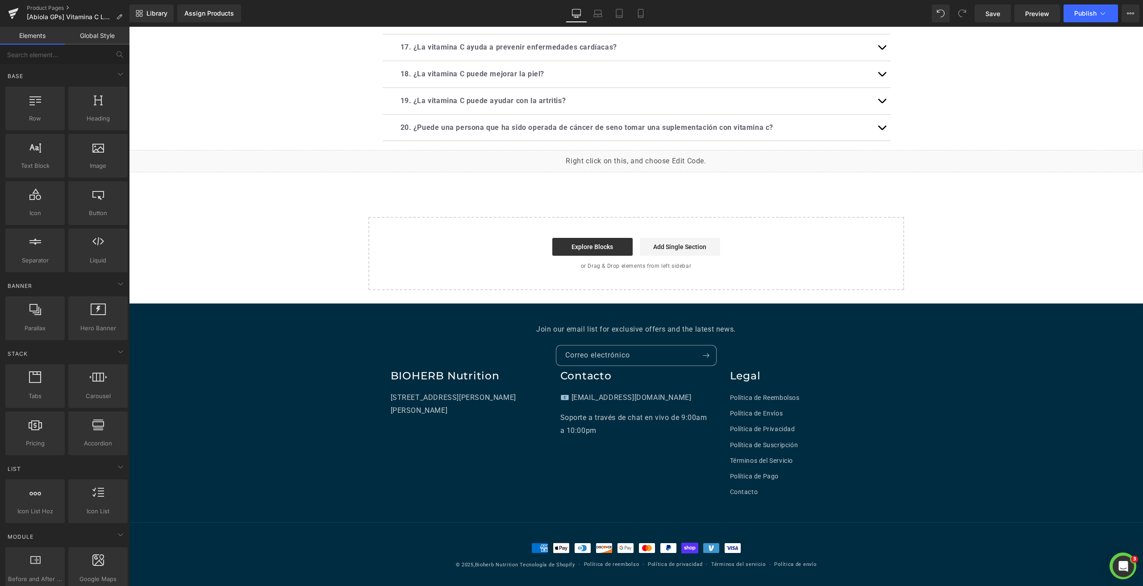
click at [32, 40] on link "Elements" at bounding box center [32, 36] width 65 height 18
click at [56, 60] on input "text" at bounding box center [55, 55] width 110 height 20
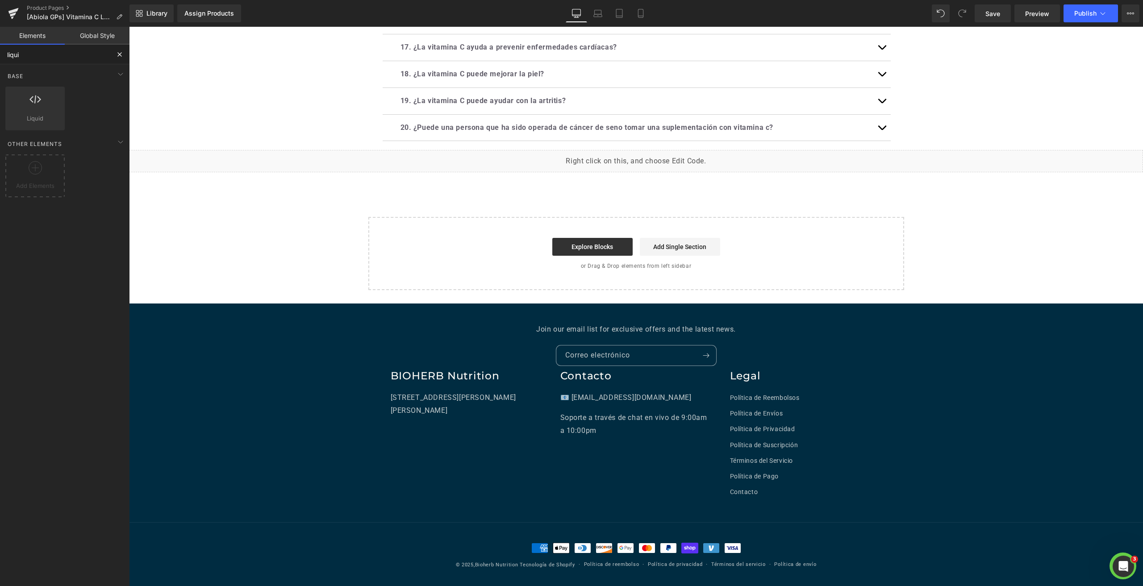
type input "liquid"
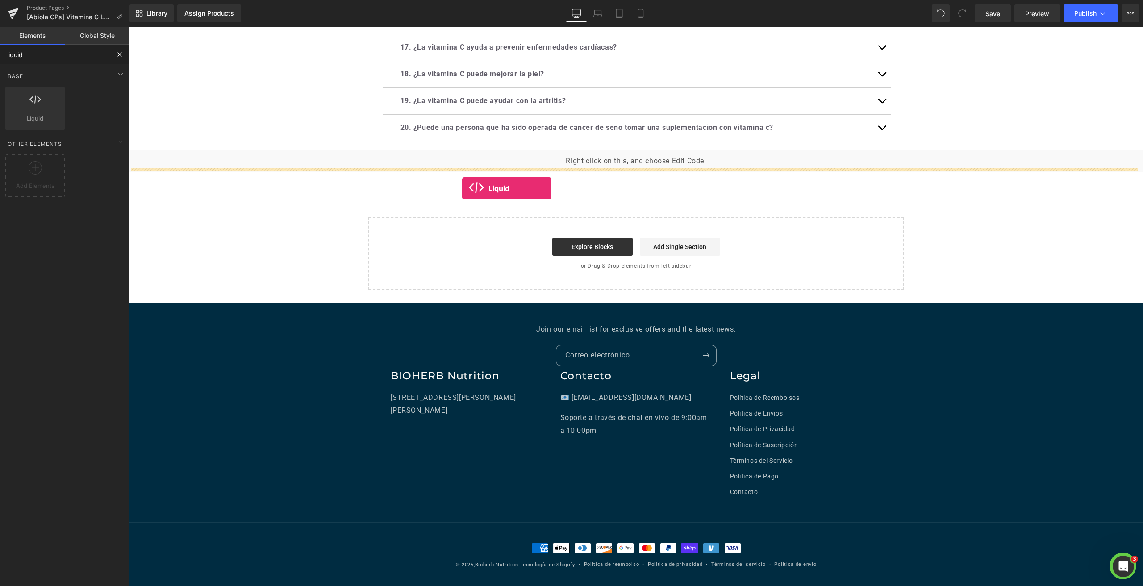
drag, startPoint x: 175, startPoint y: 142, endPoint x: 475, endPoint y: 194, distance: 304.2
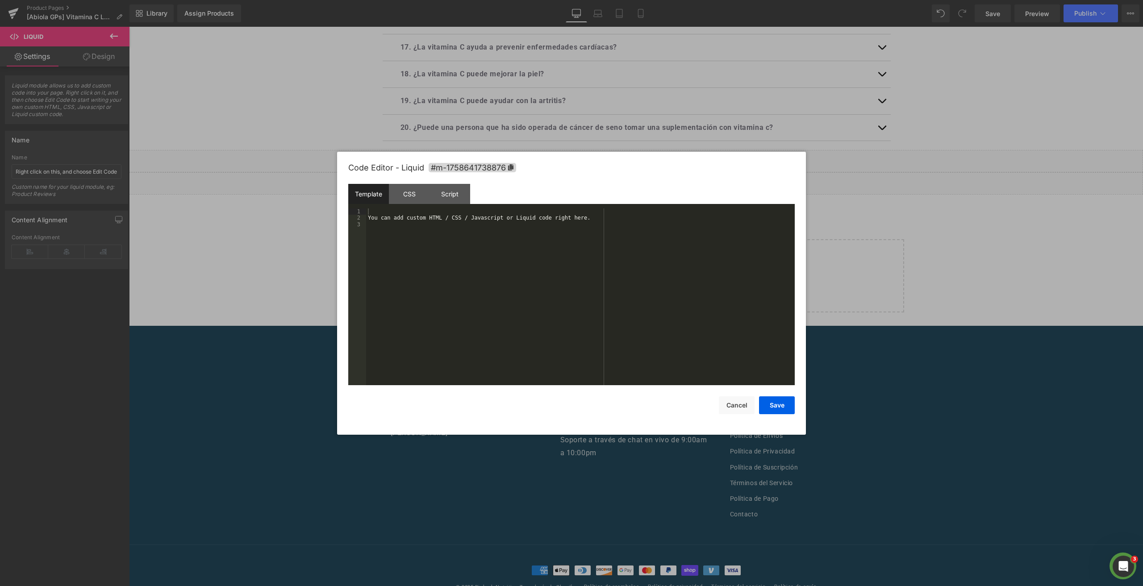
click at [640, 176] on div "Liquid" at bounding box center [636, 183] width 1014 height 22
click at [413, 242] on div "You can add custom HTML / CSS / Javascript or Liquid code right here." at bounding box center [580, 304] width 429 height 190
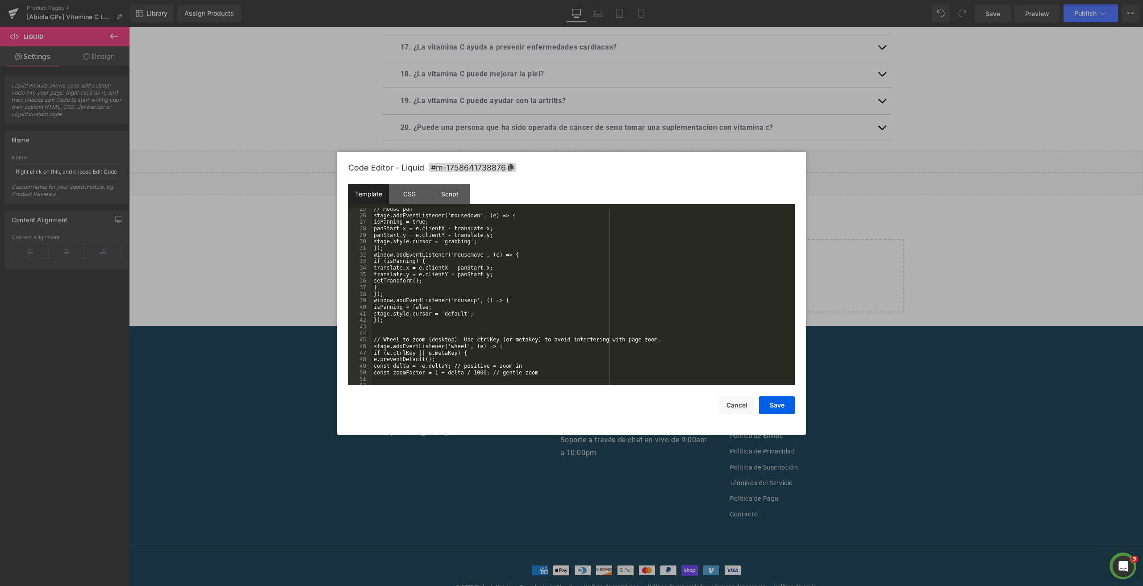
scroll to position [0, 0]
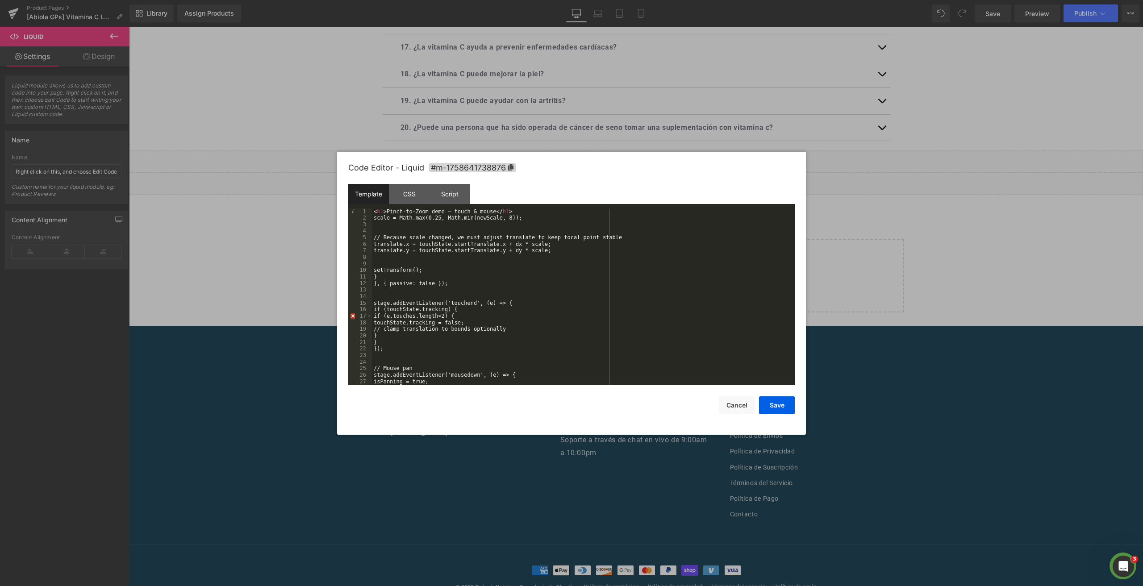
click at [550, 303] on div "< h1 > Pinch-to-Zoom demo — touch & mouse </ h1 > scale = Math.max(0.25, Math.m…" at bounding box center [581, 304] width 419 height 190
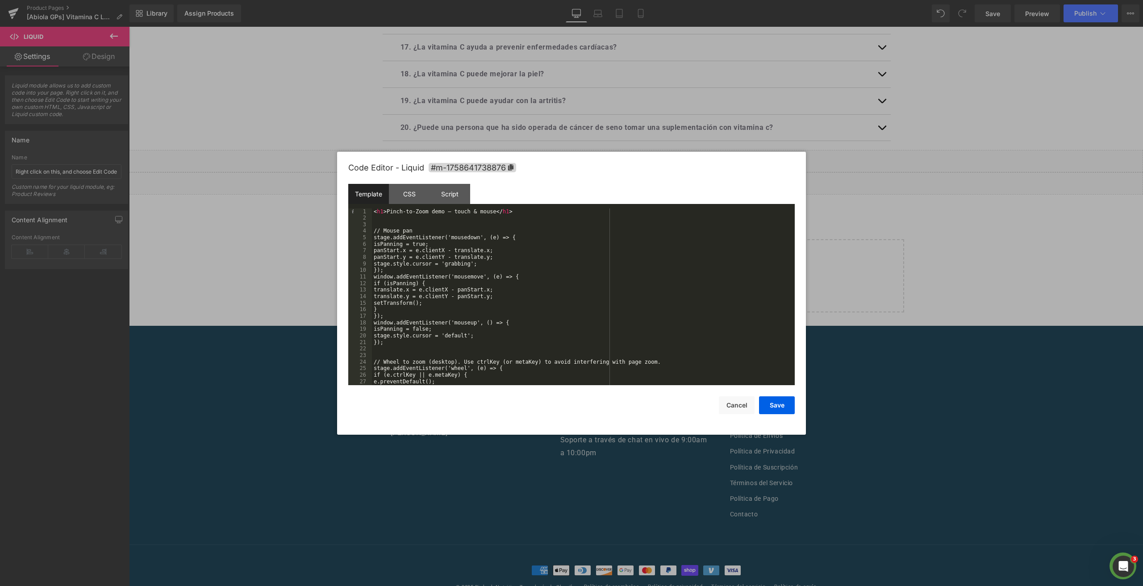
click at [425, 229] on div "< h1 > Pinch-to-Zoom demo — touch & mouse </ h1 > // Mouse pan stage.addEventLi…" at bounding box center [581, 304] width 419 height 190
click at [420, 221] on div "< h1 > Pinch-to-Zoom demo — touch & mouse </ h1 > // Mouse pan stage.addEventLi…" at bounding box center [581, 304] width 419 height 190
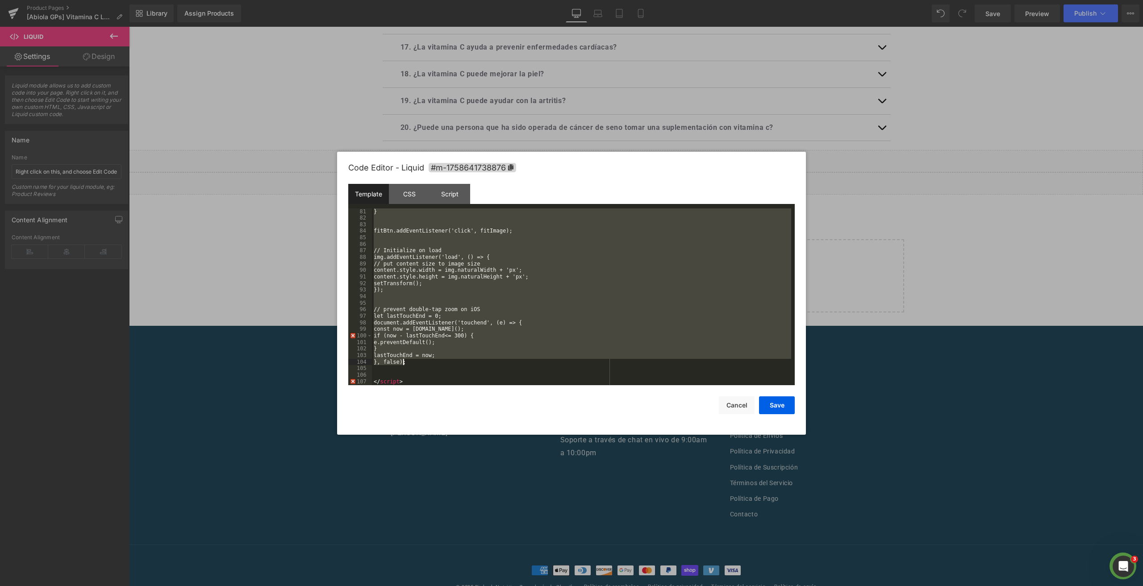
scroll to position [524, 0]
drag, startPoint x: 373, startPoint y: 230, endPoint x: 561, endPoint y: 377, distance: 238.2
click at [561, 377] on div "} fitBtn.addEventListener('click', fitImage); // Initialize on load img.addEven…" at bounding box center [581, 304] width 419 height 190
click at [422, 381] on div "} fitBtn.addEventListener('click', fitImage); // Initialize on load img.addEven…" at bounding box center [581, 304] width 419 height 190
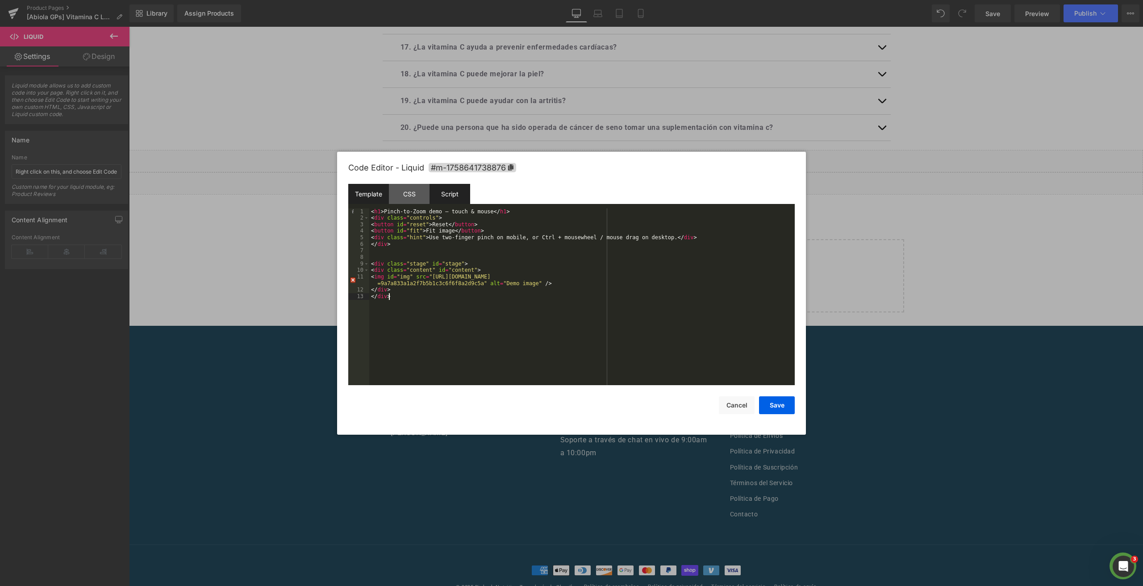
click at [450, 192] on div "Script" at bounding box center [450, 194] width 41 height 20
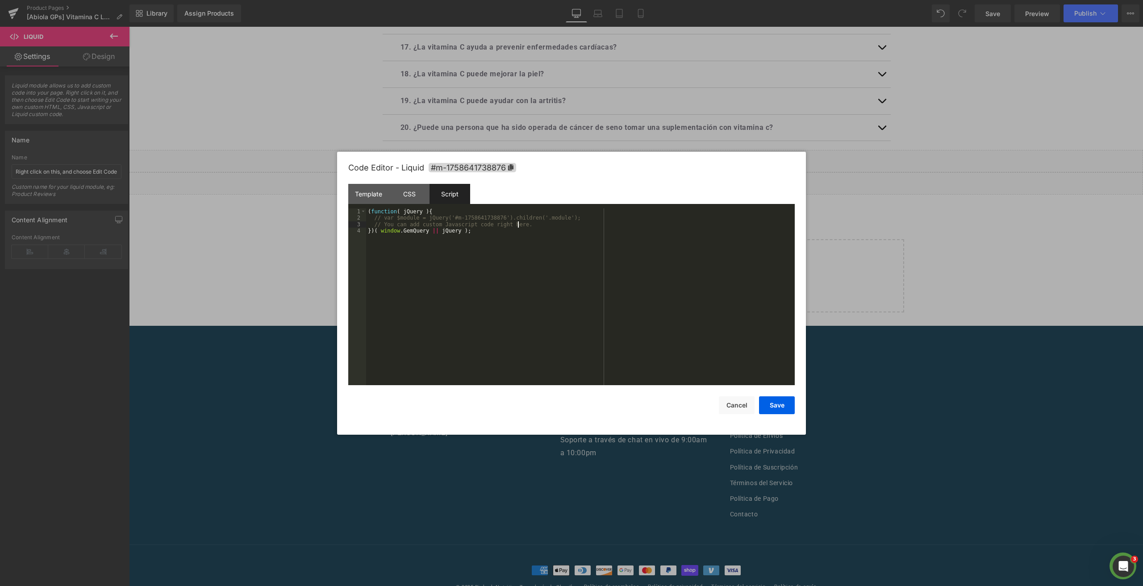
click at [542, 225] on div "( function ( jQuery ) { // var $module = jQuery('#m-1758641738876').children('.…" at bounding box center [580, 304] width 429 height 190
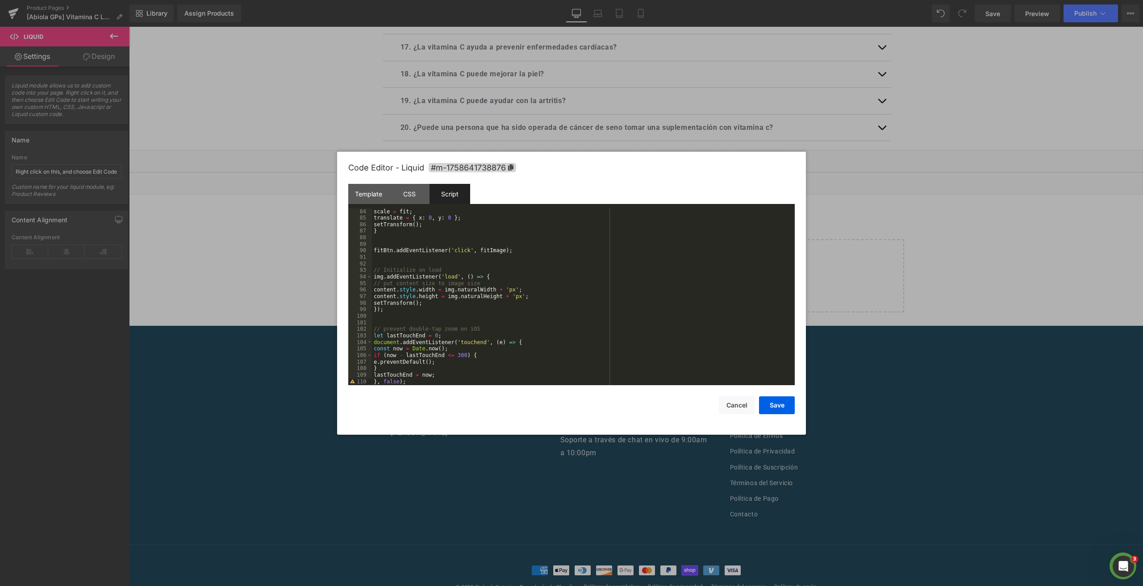
scroll to position [550, 0]
click at [764, 409] on button "Save" at bounding box center [777, 406] width 36 height 18
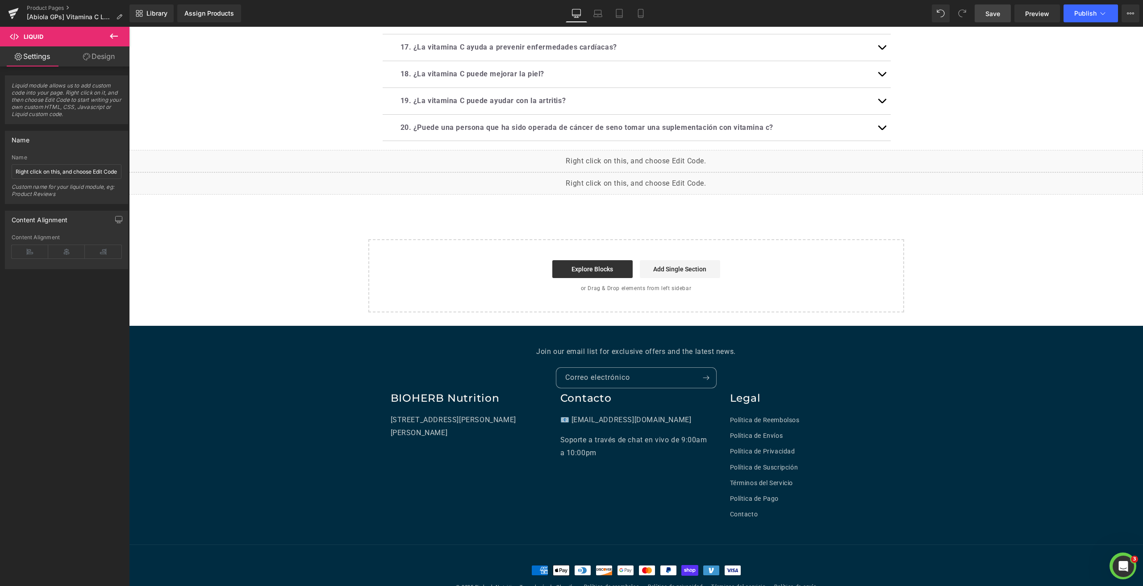
click at [990, 9] on span "Save" at bounding box center [993, 13] width 15 height 9
click at [660, 176] on link at bounding box center [657, 179] width 12 height 13
click at [660, 177] on icon at bounding box center [662, 179] width 6 height 7
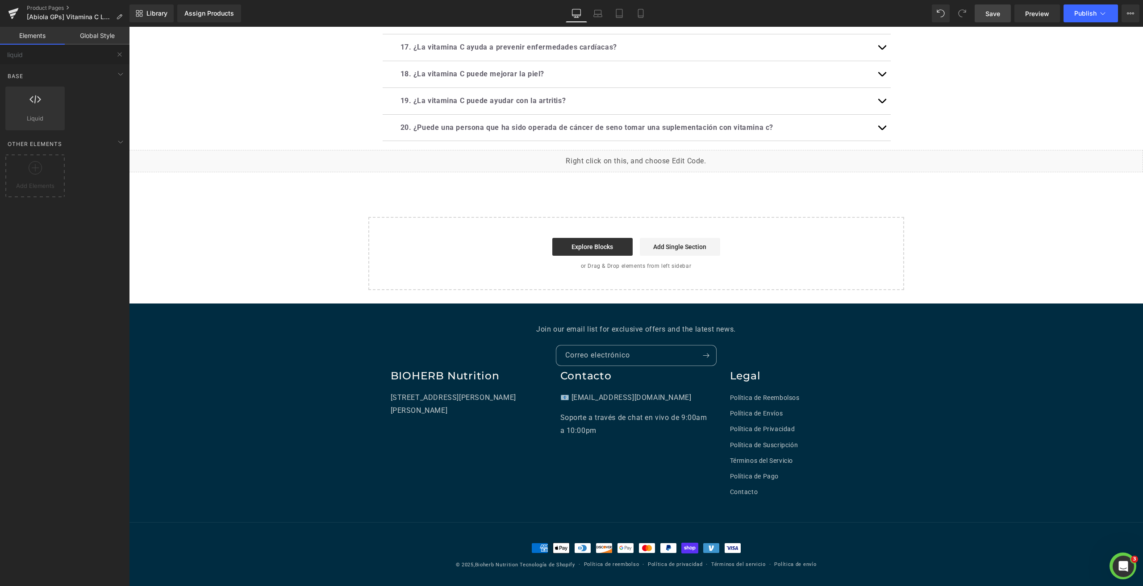
scroll to position [2780, 0]
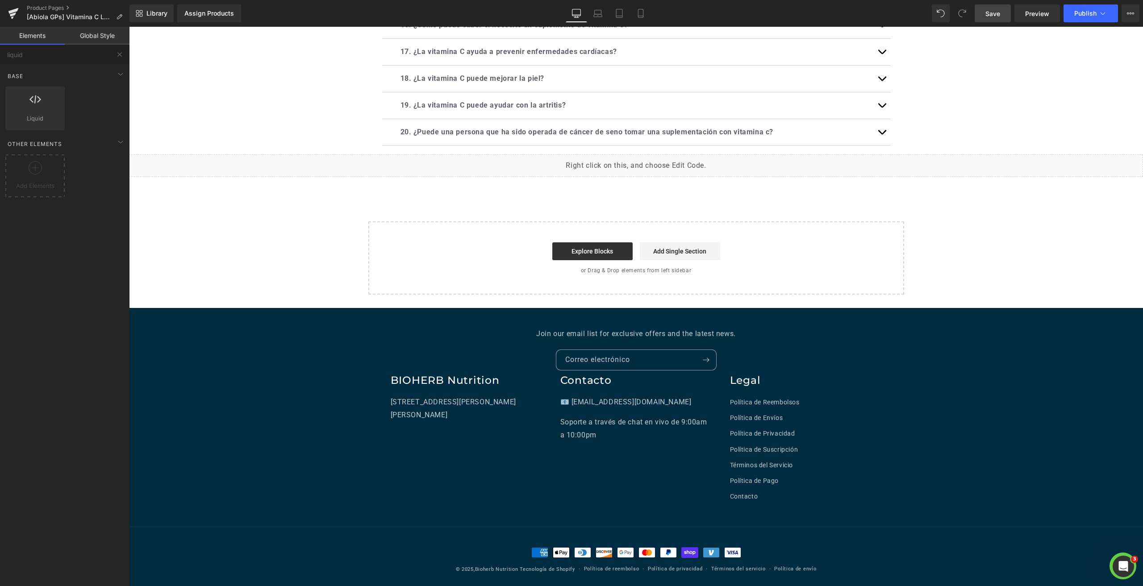
click at [400, 0] on div "Library Assign Products Product Preview No product match your search. Please tr…" at bounding box center [636, 13] width 1014 height 27
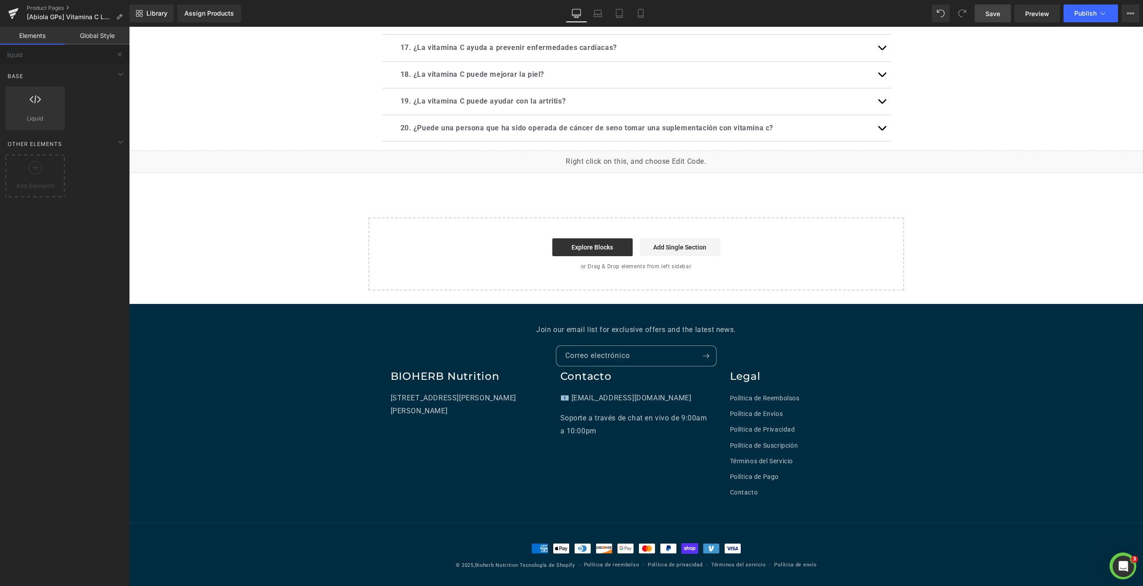
scroll to position [2650, 0]
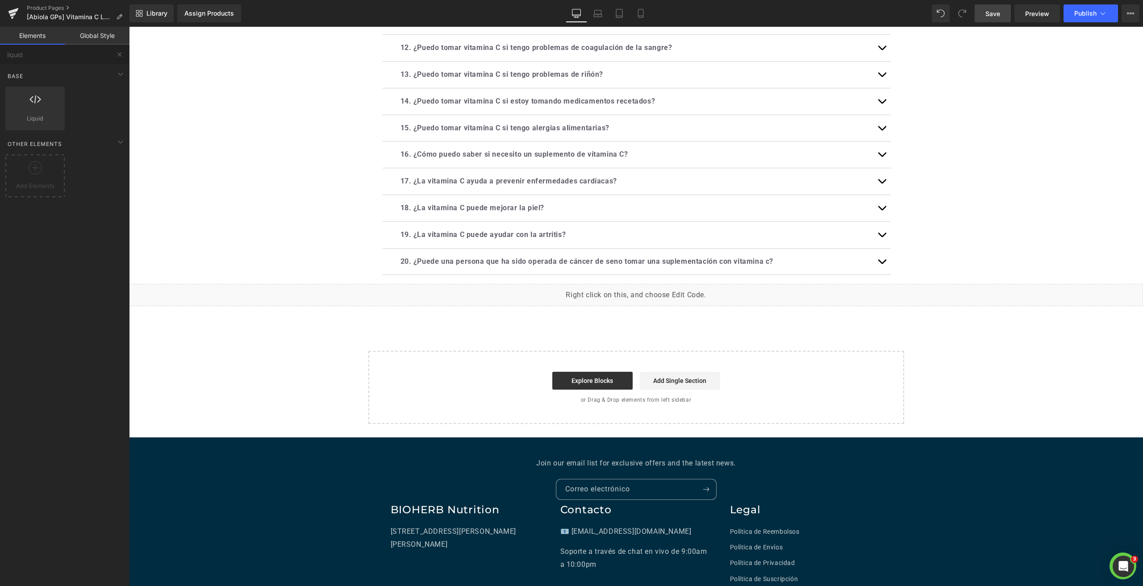
click at [997, 11] on span "Save" at bounding box center [993, 13] width 15 height 9
